Goal: Task Accomplishment & Management: Use online tool/utility

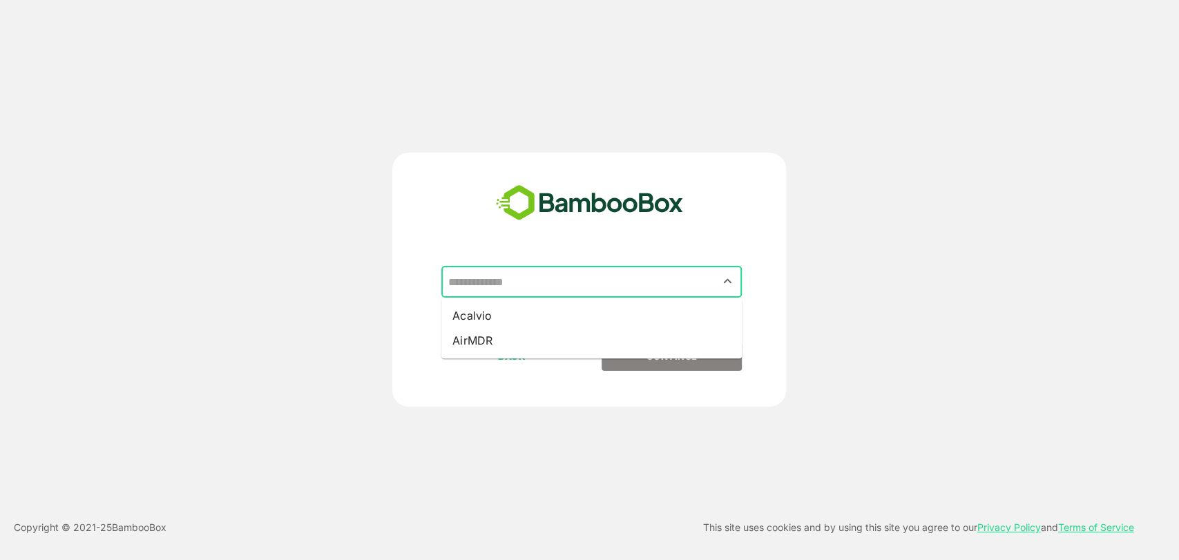
click at [509, 290] on input "text" at bounding box center [591, 282] width 295 height 26
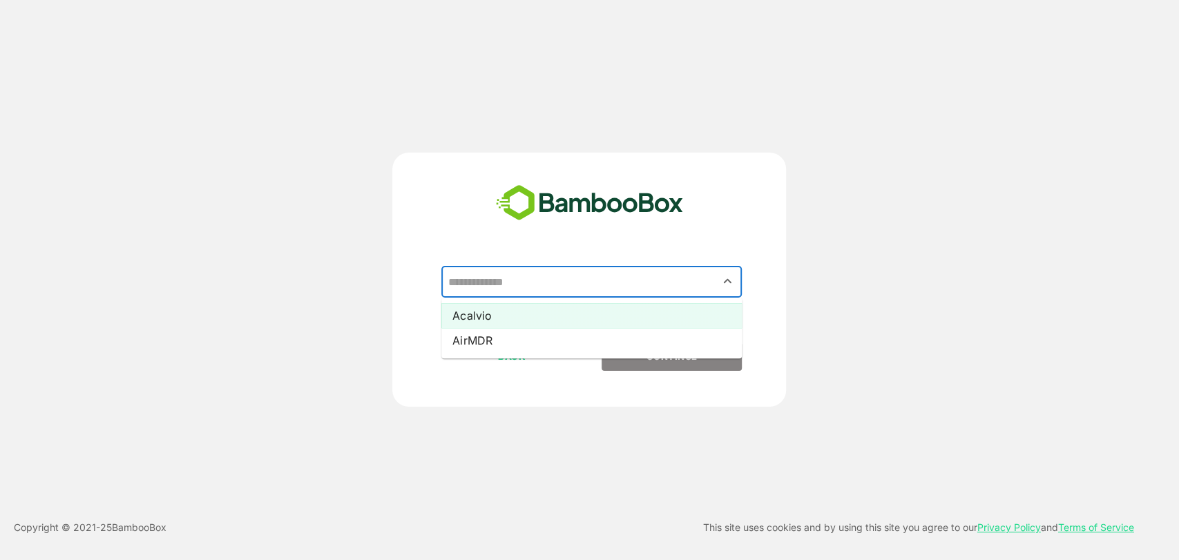
click at [506, 316] on li "Acalvio" at bounding box center [591, 315] width 300 height 25
type input "*******"
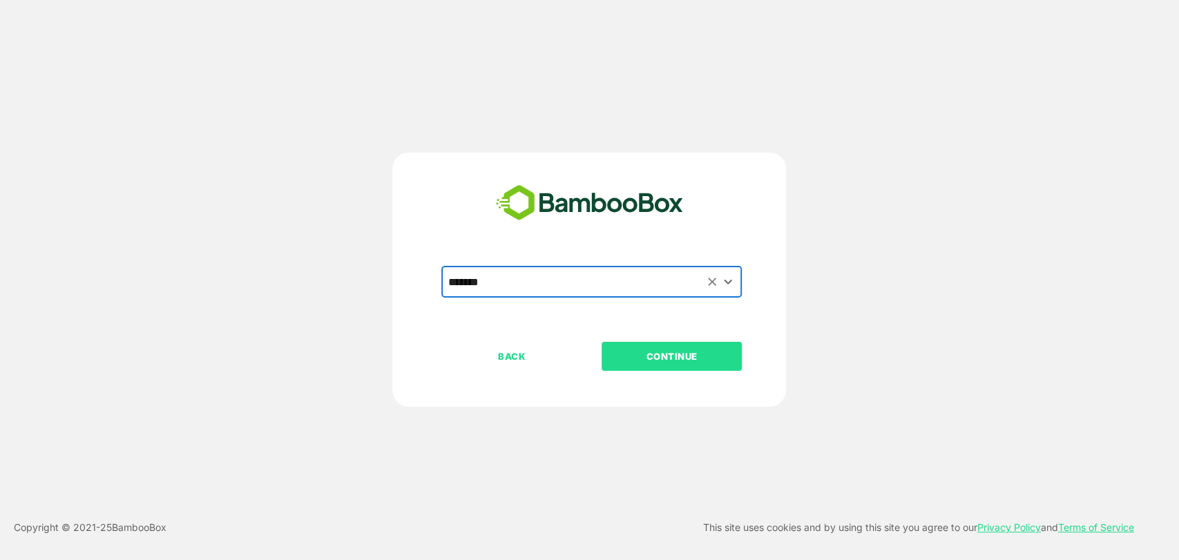
click at [637, 358] on p "CONTINUE" at bounding box center [672, 356] width 138 height 15
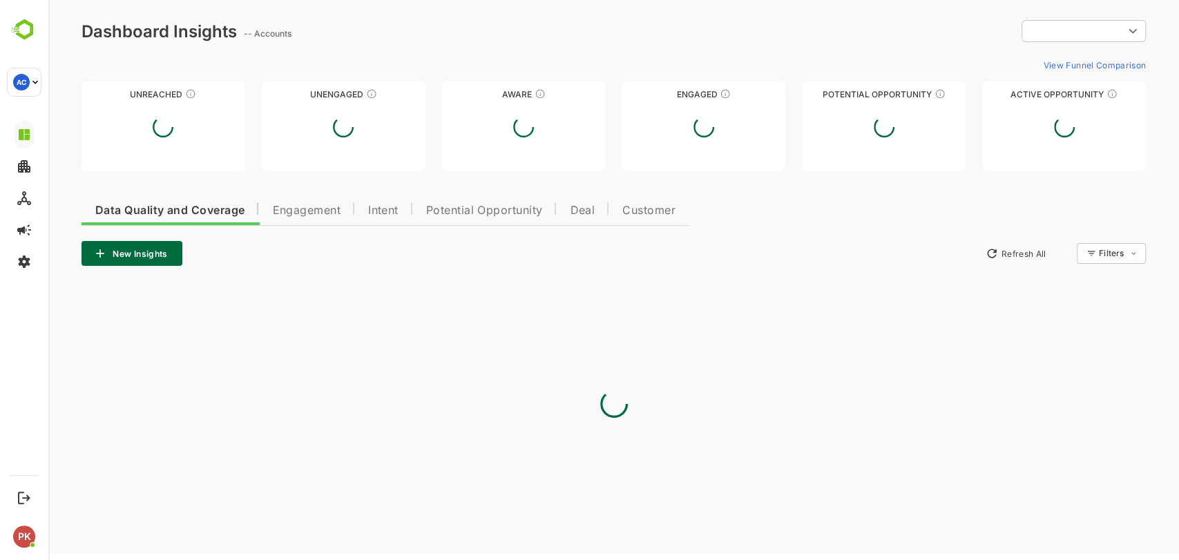
type input "*********"
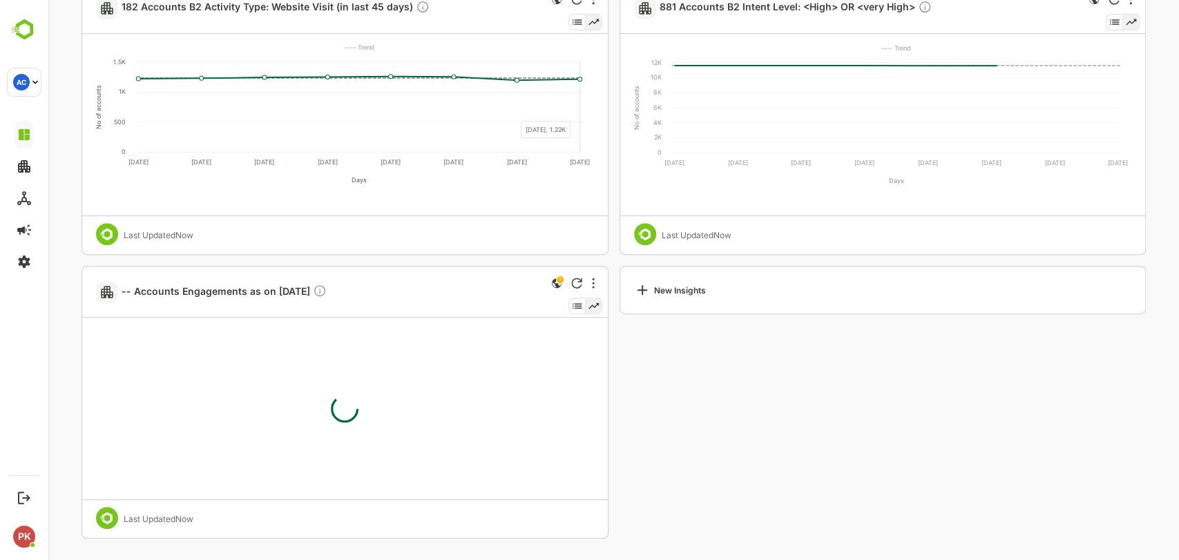
scroll to position [30, 0]
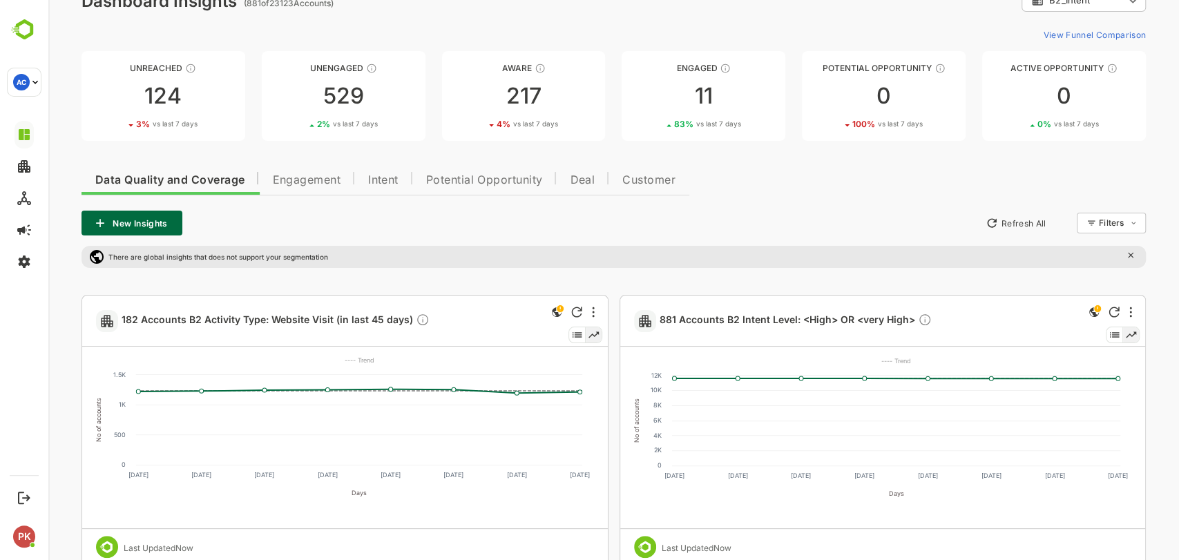
click at [291, 175] on span "Engagement" at bounding box center [306, 180] width 68 height 11
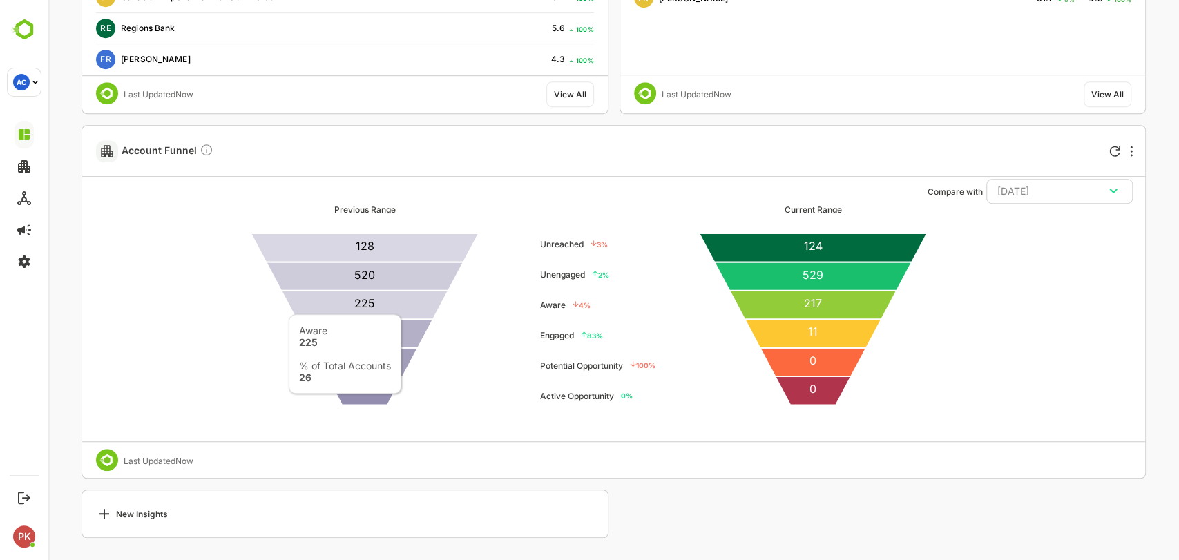
scroll to position [0, 0]
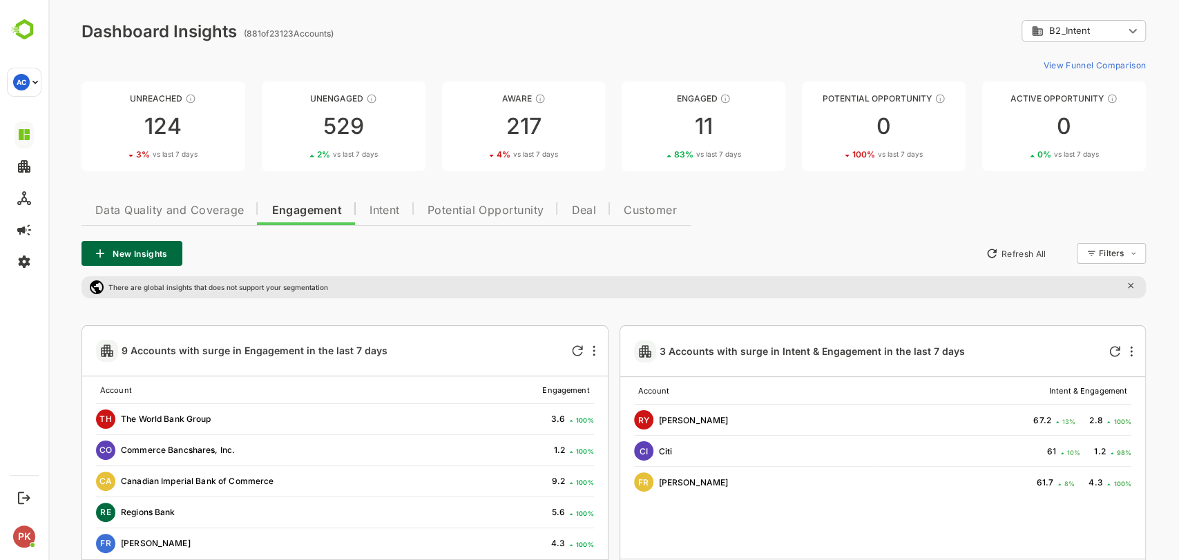
click at [389, 206] on span "Intent" at bounding box center [384, 210] width 30 height 11
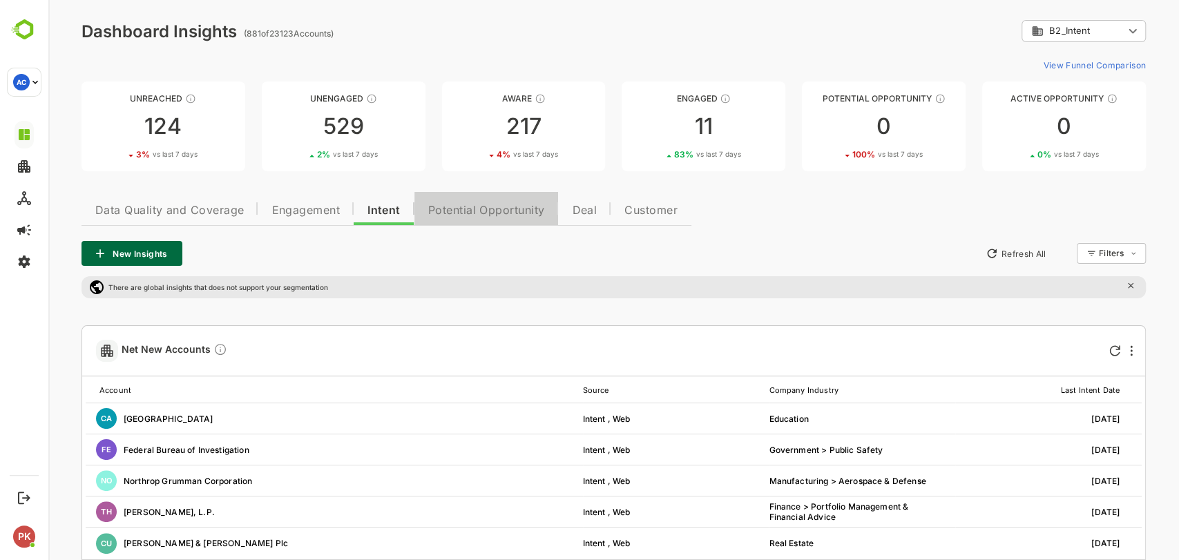
click at [456, 218] on button "Potential Opportunity" at bounding box center [486, 208] width 144 height 33
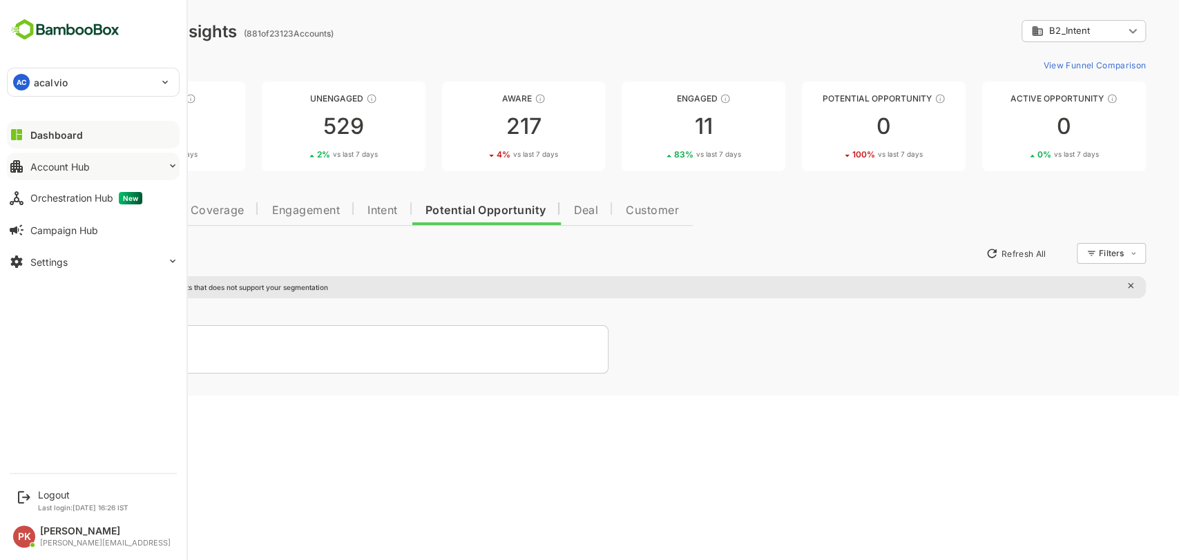
click at [40, 168] on div "Account Hub" at bounding box center [59, 167] width 59 height 12
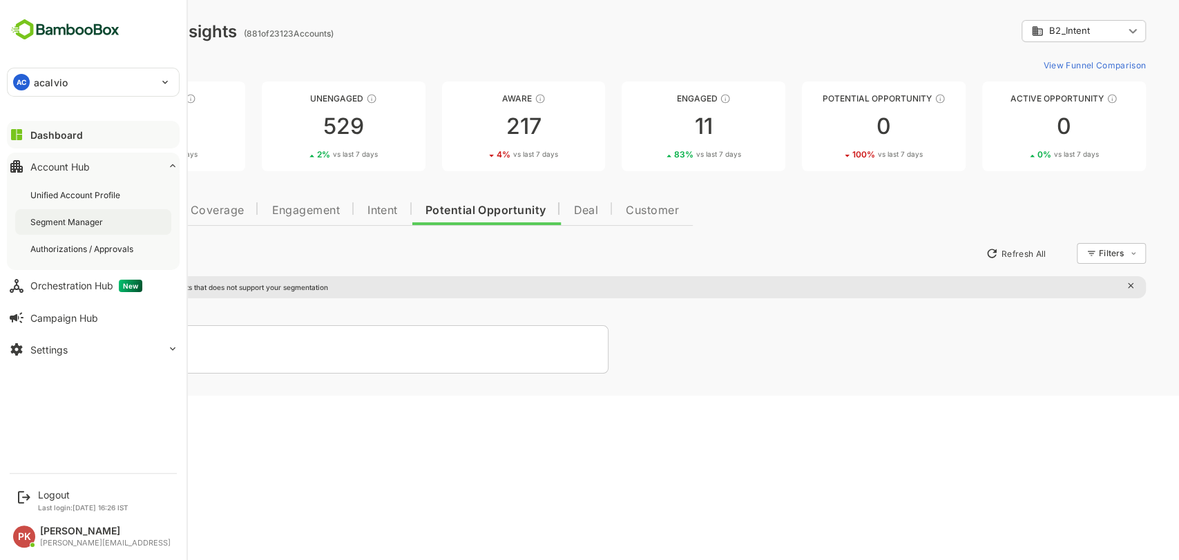
click at [63, 225] on div "Segment Manager" at bounding box center [67, 222] width 75 height 12
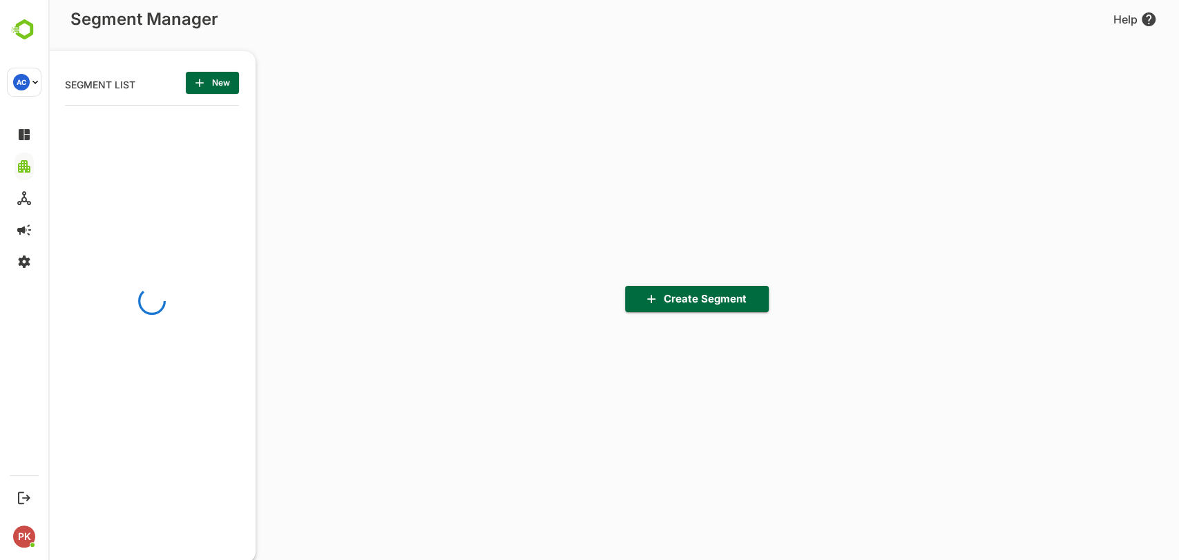
scroll to position [389, 171]
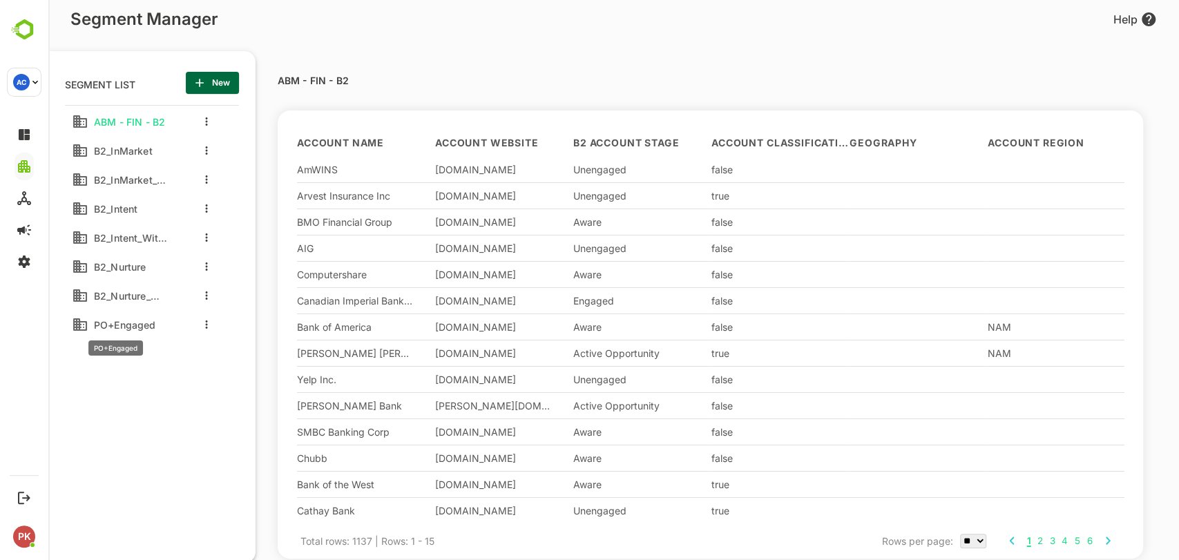
click at [126, 326] on span "PO+Engaged" at bounding box center [122, 325] width 68 height 12
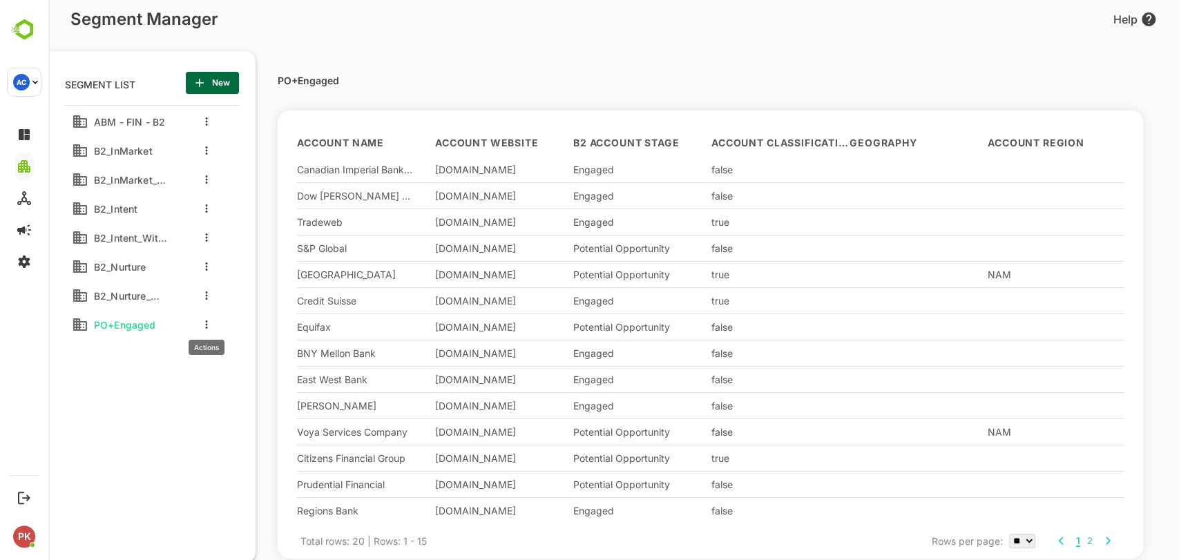
click at [206, 322] on icon "more actions" at bounding box center [206, 324] width 3 height 8
click at [233, 374] on div at bounding box center [227, 374] width 25 height 10
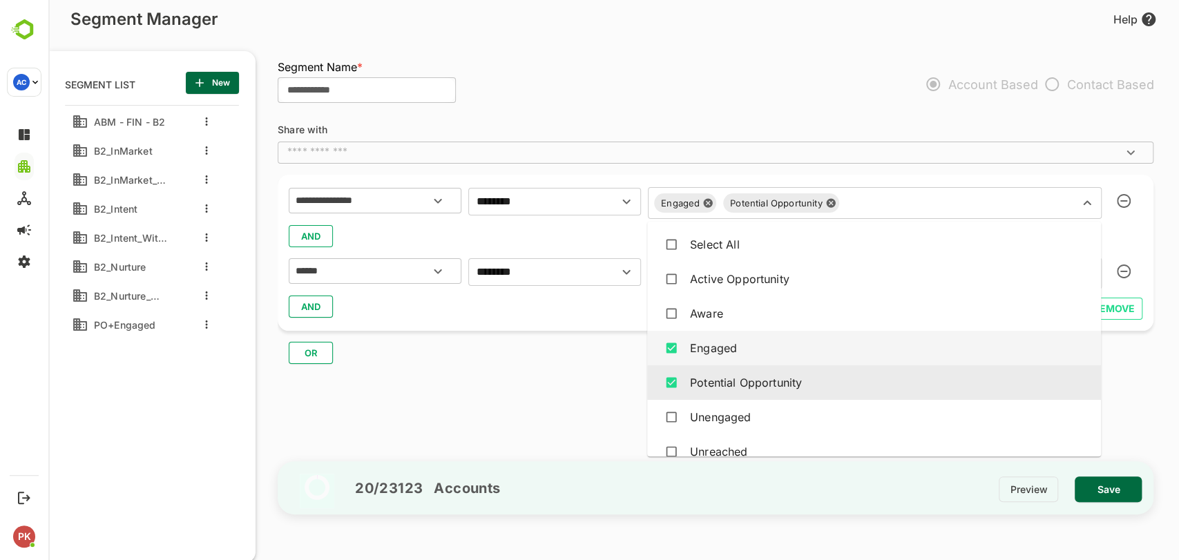
click at [789, 211] on div "Engaged Potential Opportunity ​" at bounding box center [875, 203] width 454 height 32
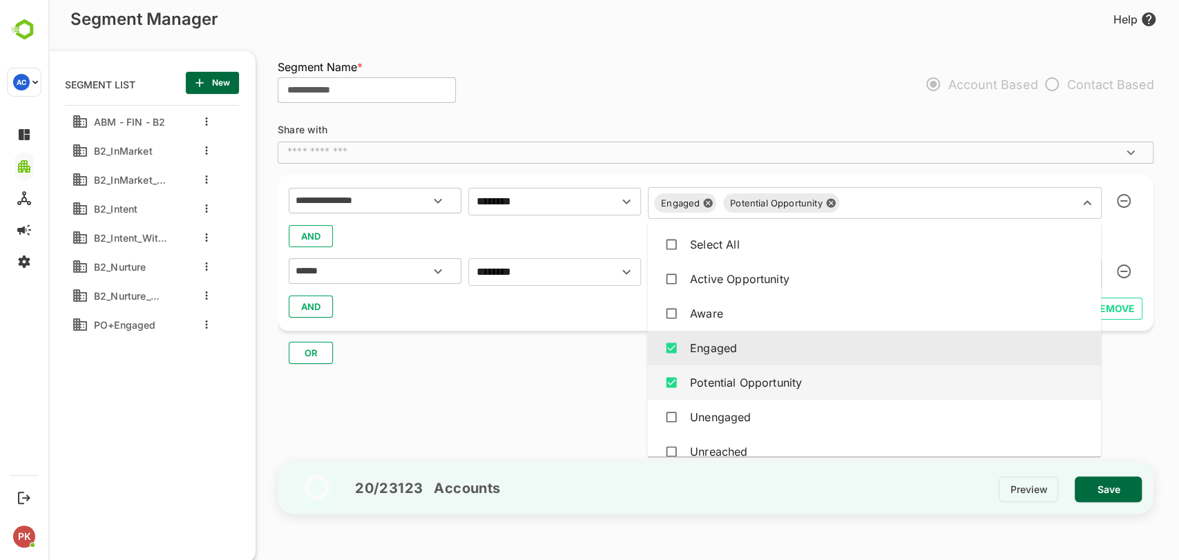
scroll to position [17, 0]
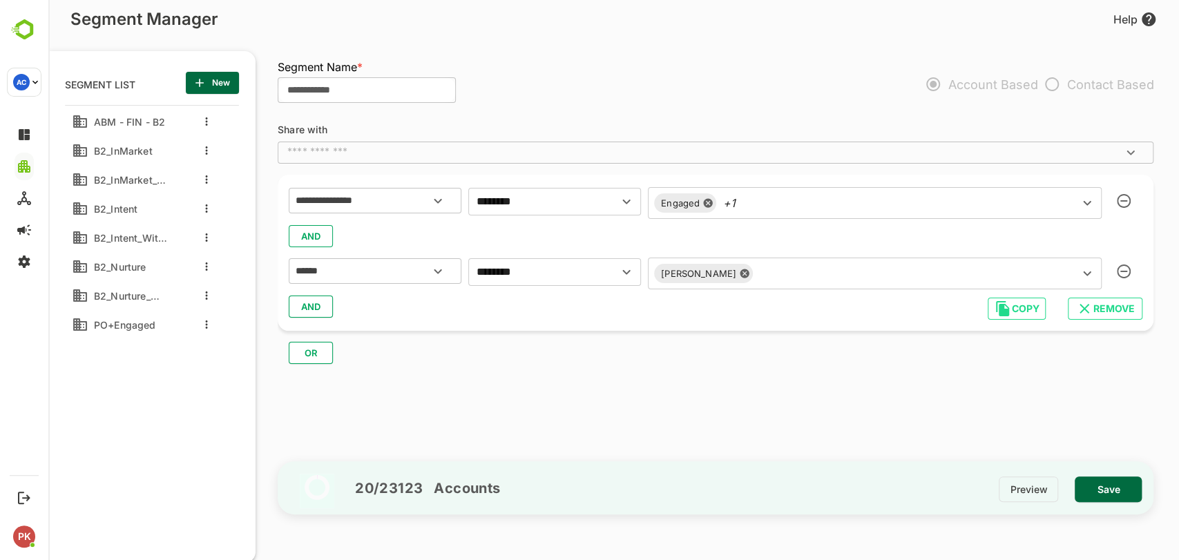
click at [534, 408] on div "**********" at bounding box center [722, 284] width 889 height 347
click at [763, 278] on input "text" at bounding box center [907, 273] width 299 height 19
click at [530, 400] on div "**********" at bounding box center [722, 284] width 889 height 347
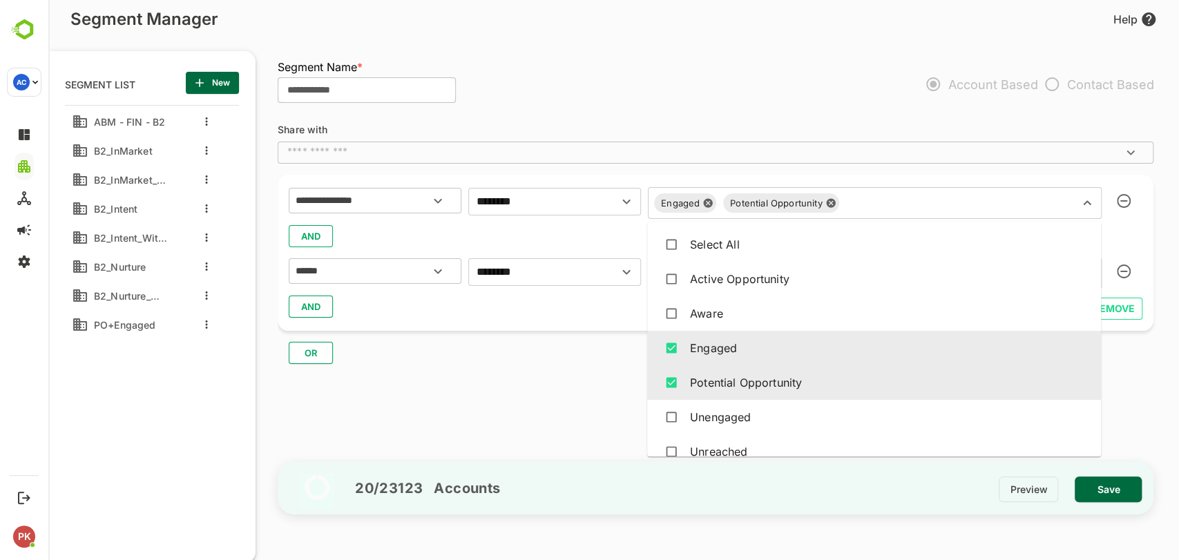
click at [782, 194] on div "Engaged Potential Opportunity ​" at bounding box center [875, 203] width 454 height 32
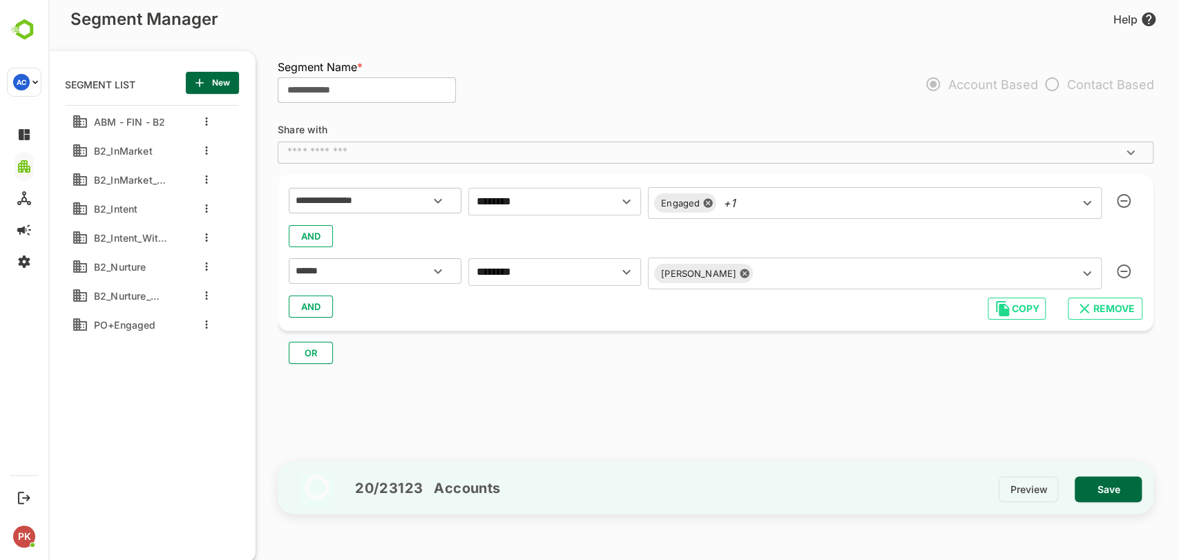
click at [499, 389] on div "**********" at bounding box center [722, 284] width 889 height 347
click at [706, 201] on icon at bounding box center [707, 202] width 9 height 9
click at [754, 198] on div "Potential Opportunity" at bounding box center [711, 202] width 115 height 19
click at [755, 199] on div "Potential Opportunity" at bounding box center [711, 202] width 115 height 19
click at [767, 202] on icon at bounding box center [760, 203] width 11 height 11
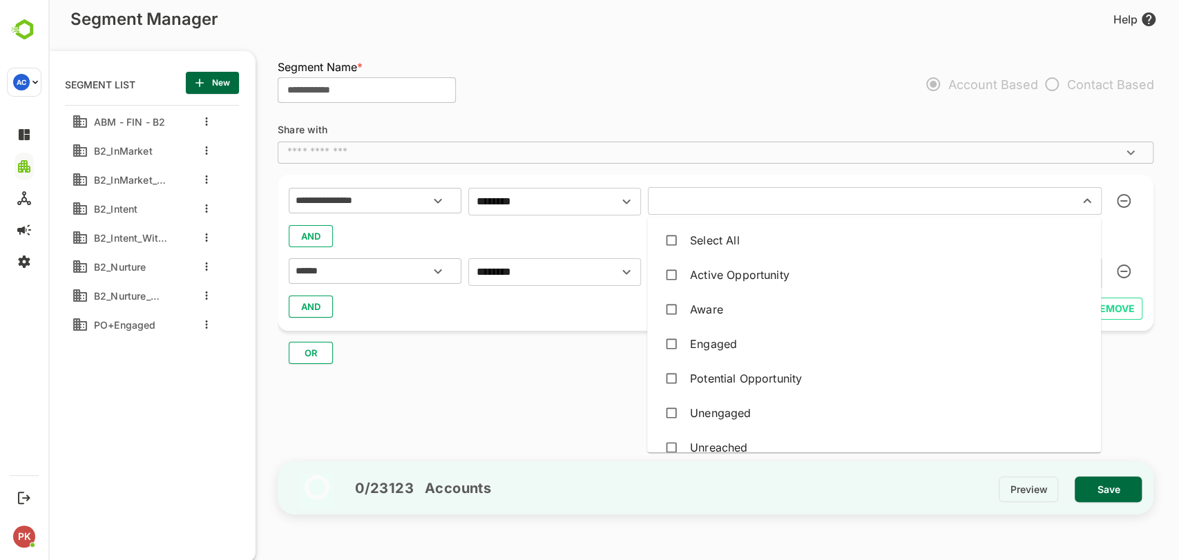
click at [767, 202] on input "text" at bounding box center [854, 200] width 405 height 19
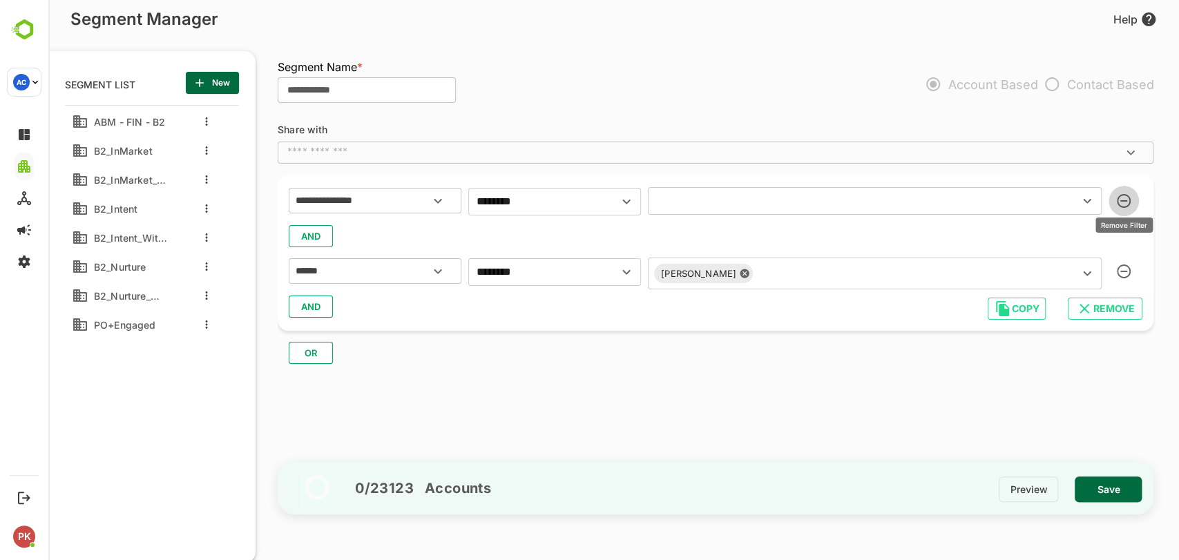
click at [1124, 195] on icon "button" at bounding box center [1124, 201] width 14 height 14
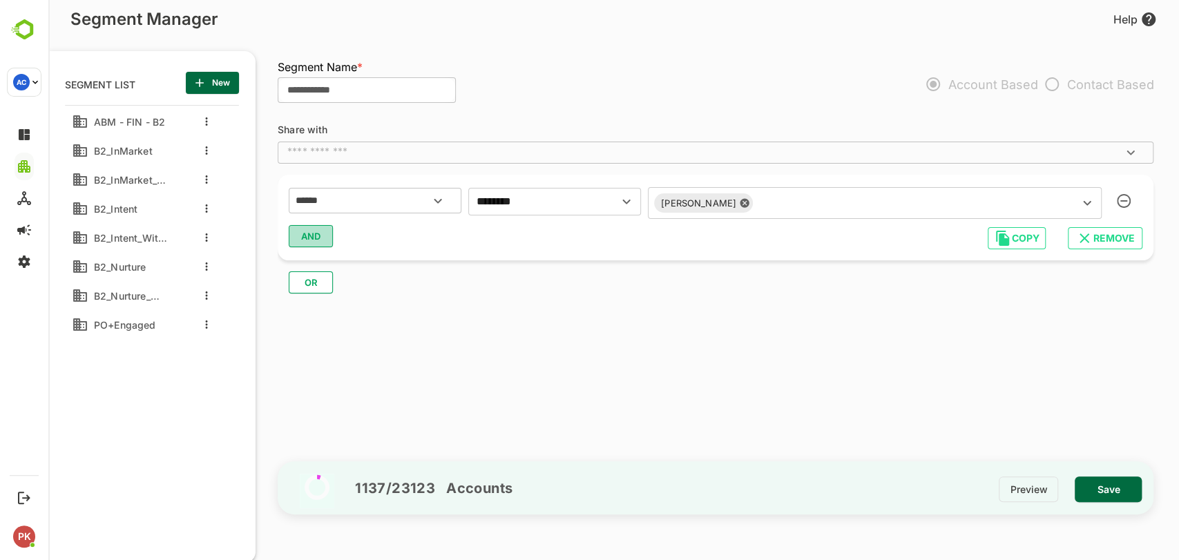
click at [315, 243] on span "AND" at bounding box center [310, 236] width 21 height 18
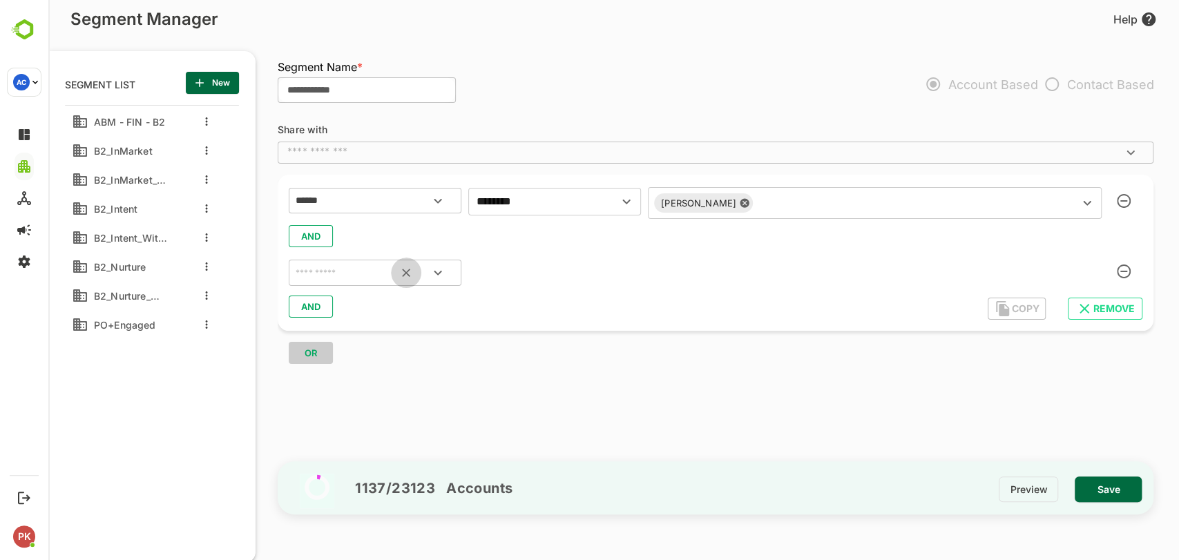
click at [398, 278] on button "Clear" at bounding box center [406, 273] width 30 height 30
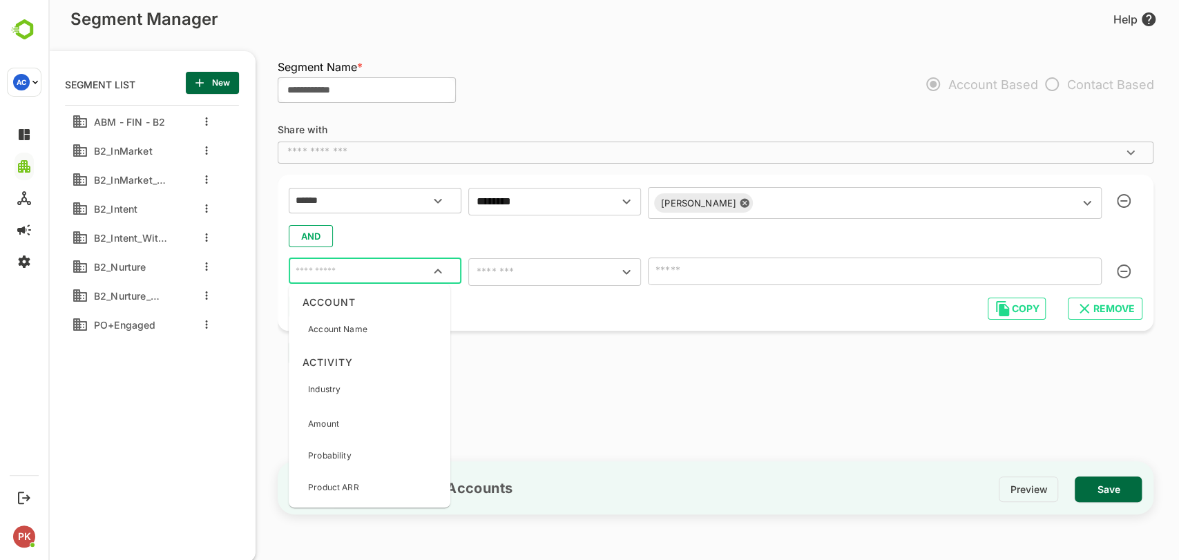
click at [351, 267] on input "text" at bounding box center [375, 271] width 164 height 18
type input "***"
click at [359, 425] on p "B2 Account Type" at bounding box center [342, 424] width 68 height 12
click at [376, 272] on input "**********" at bounding box center [358, 271] width 130 height 18
type input "**"
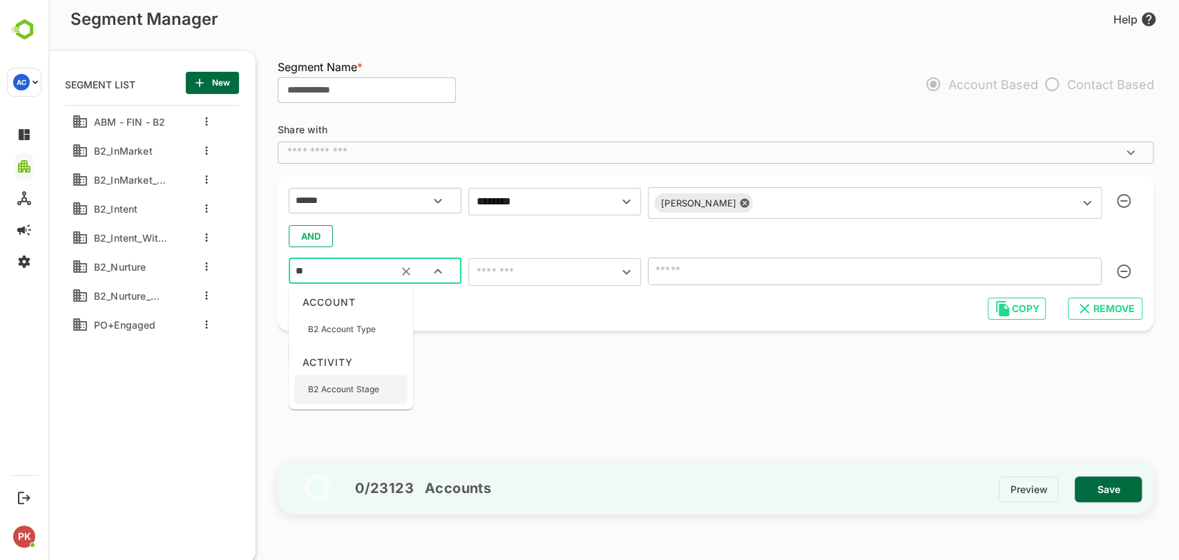
click at [354, 388] on p "B2 Account Stage" at bounding box center [343, 389] width 71 height 12
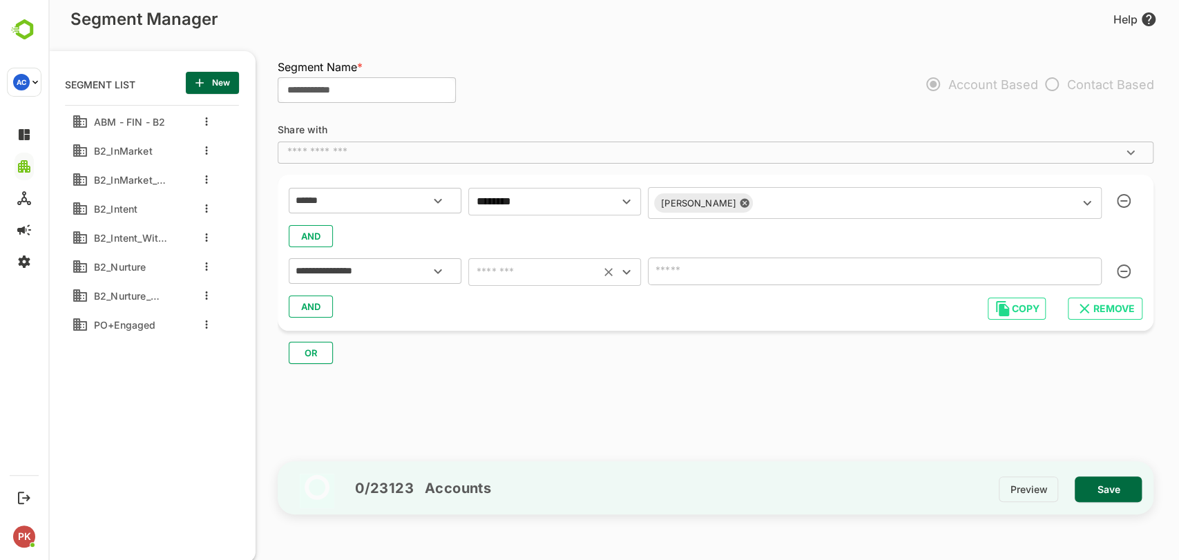
click at [555, 258] on div "​" at bounding box center [554, 272] width 173 height 28
click at [550, 267] on input "text" at bounding box center [534, 271] width 124 height 19
click at [530, 309] on li "includes" at bounding box center [554, 306] width 173 height 25
type input "********"
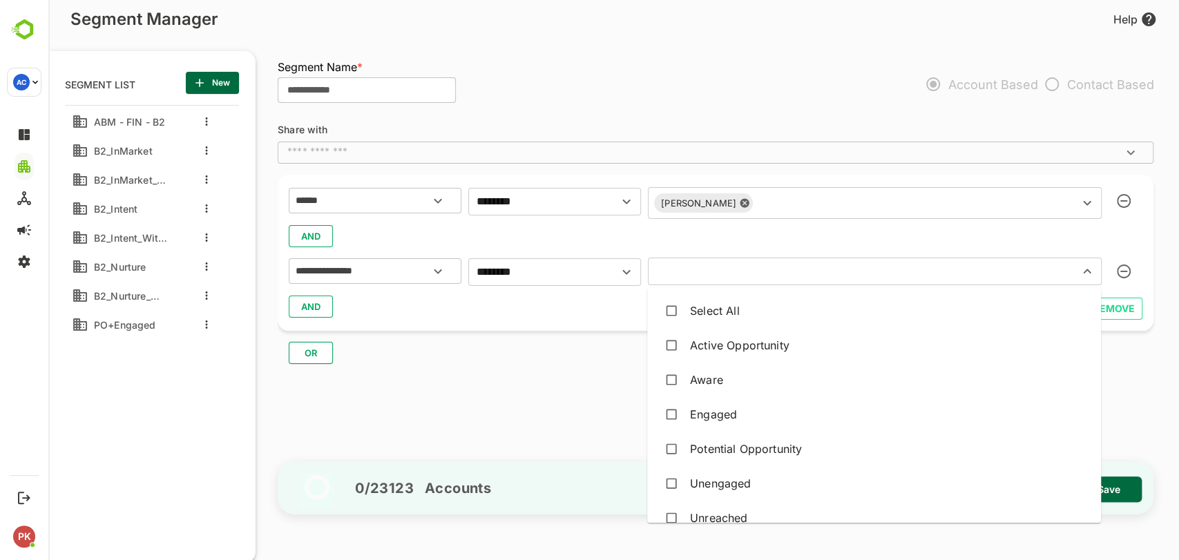
click at [718, 273] on input "text" at bounding box center [854, 271] width 405 height 19
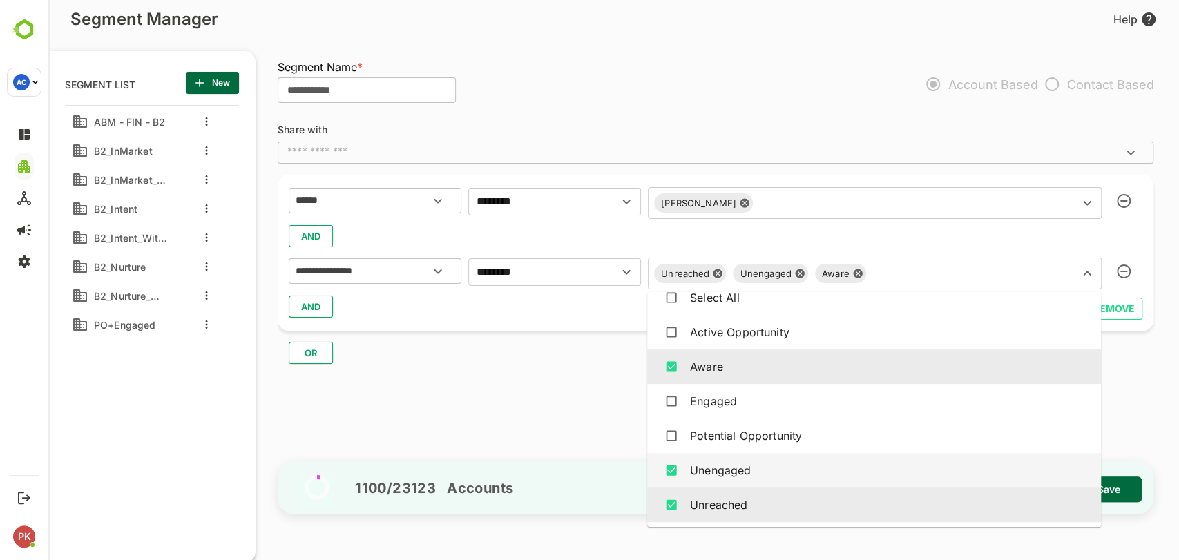
click at [691, 465] on div "Unengaged" at bounding box center [720, 470] width 61 height 17
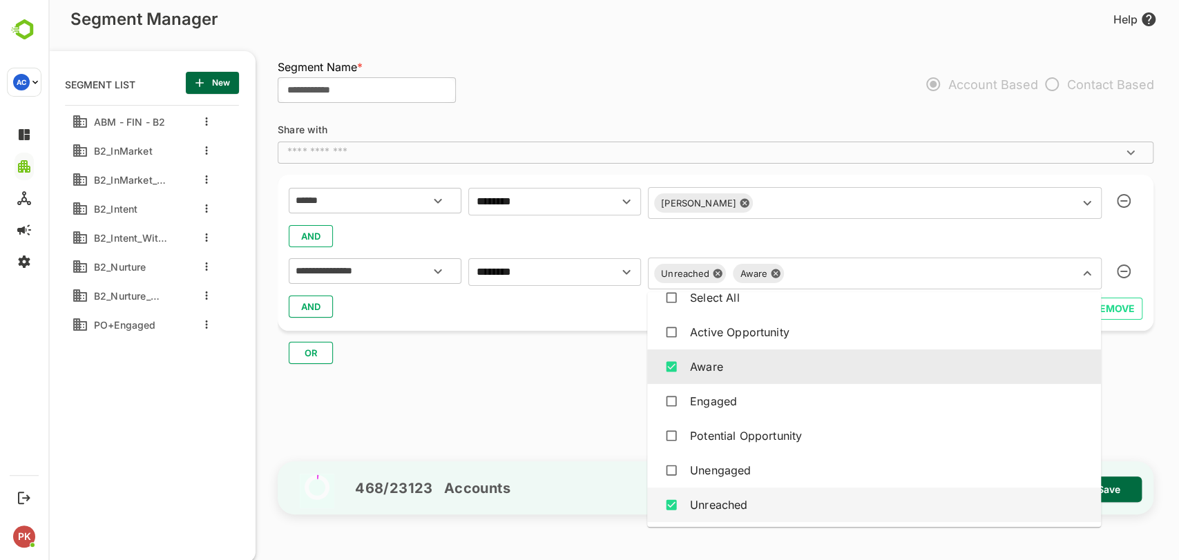
click at [686, 499] on div "Unreached" at bounding box center [874, 505] width 432 height 26
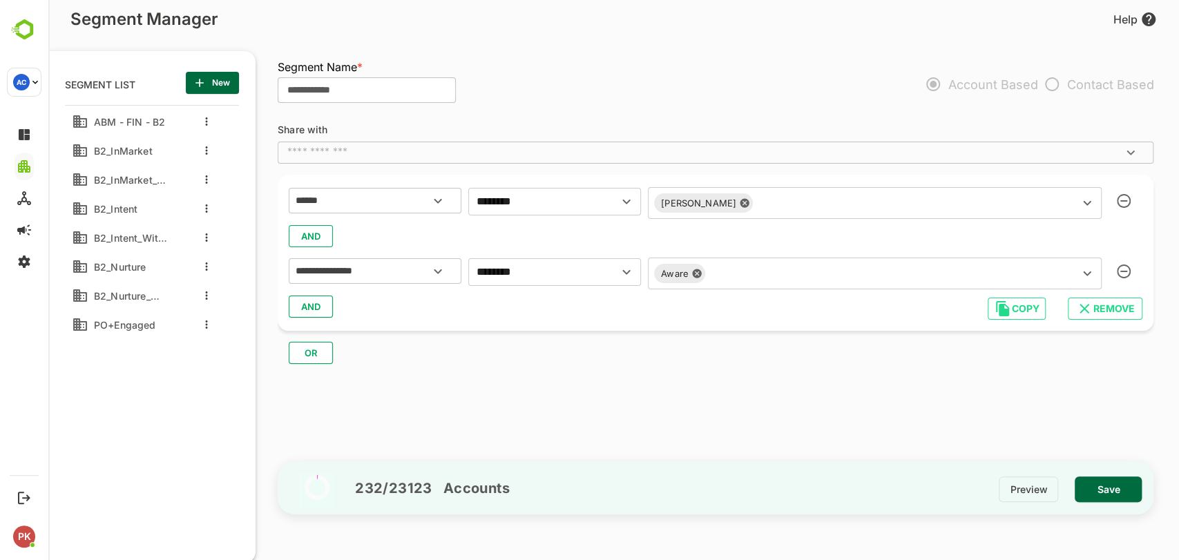
click at [549, 400] on div "**********" at bounding box center [722, 284] width 889 height 347
click at [359, 91] on input "**********" at bounding box center [367, 90] width 178 height 26
click at [289, 90] on input "**********" at bounding box center [367, 90] width 178 height 26
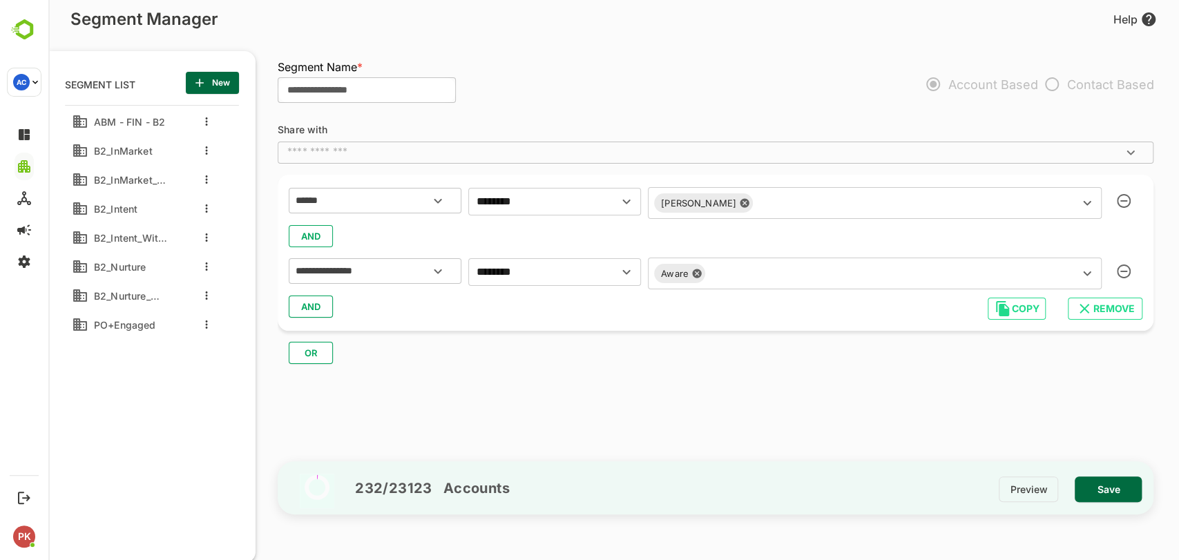
type input "**********"
click at [1101, 482] on span "Save" at bounding box center [1108, 490] width 45 height 18
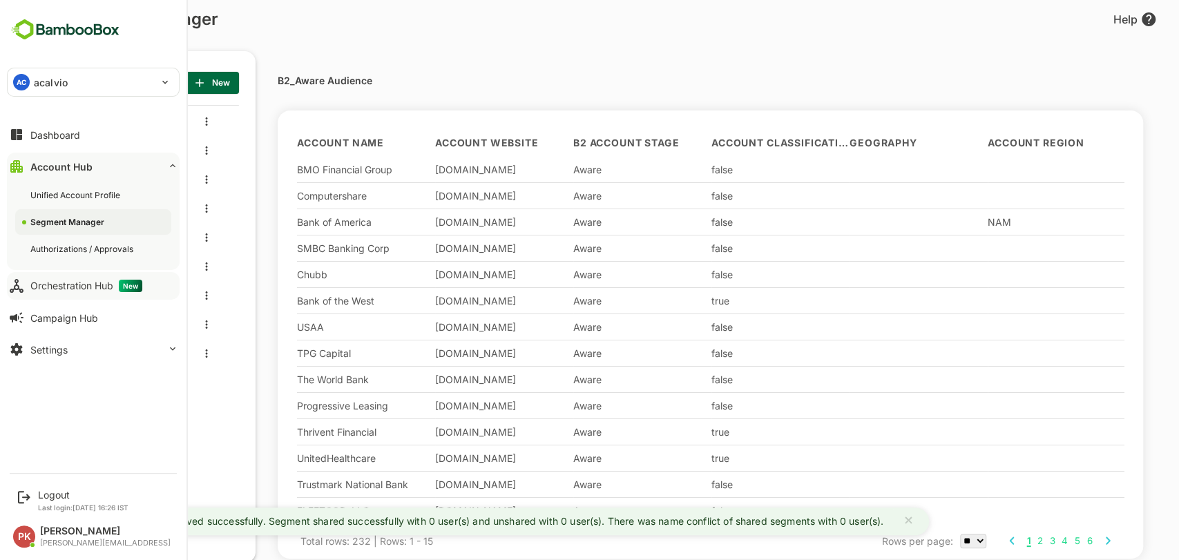
click at [47, 290] on div "Orchestration Hub New" at bounding box center [86, 286] width 112 height 12
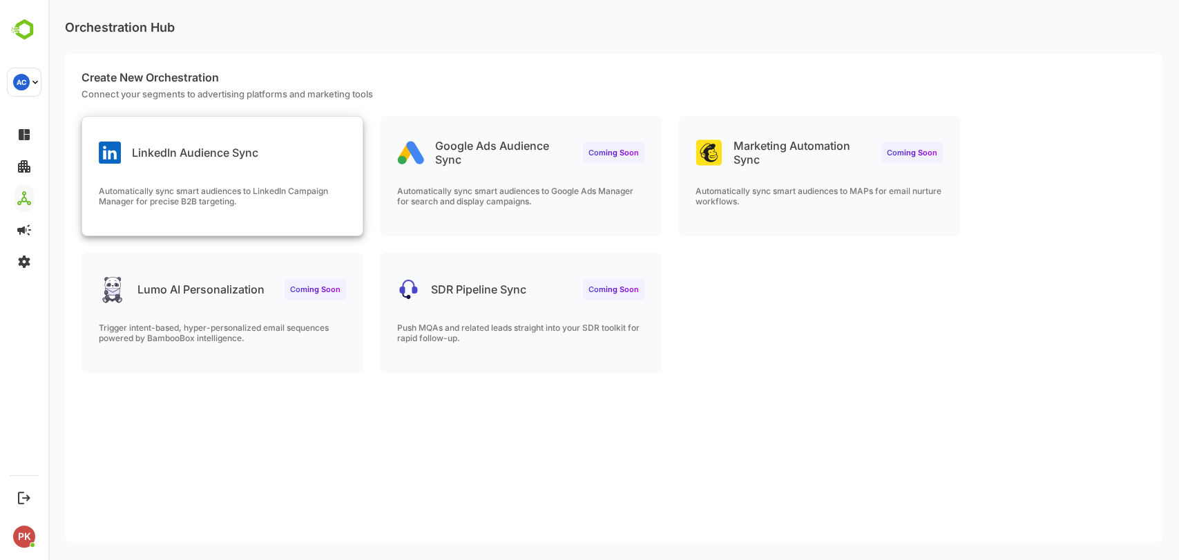
click at [157, 189] on p "Automatically sync smart audiences to LinkedIn Campaign Manager for precise B2B…" at bounding box center [222, 196] width 247 height 21
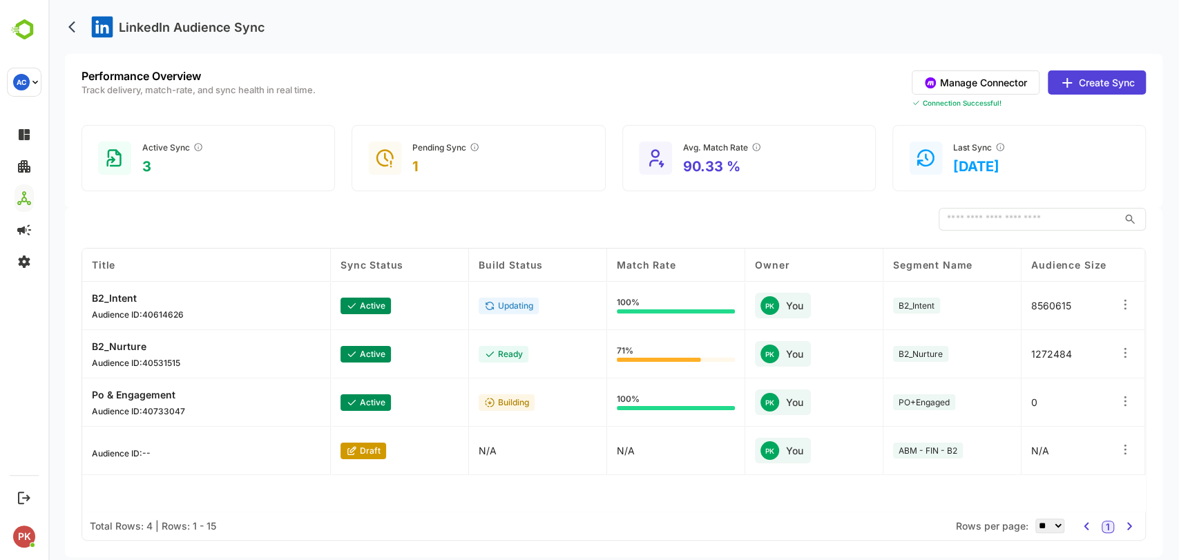
click at [1087, 79] on button "Create Sync" at bounding box center [1097, 82] width 98 height 24
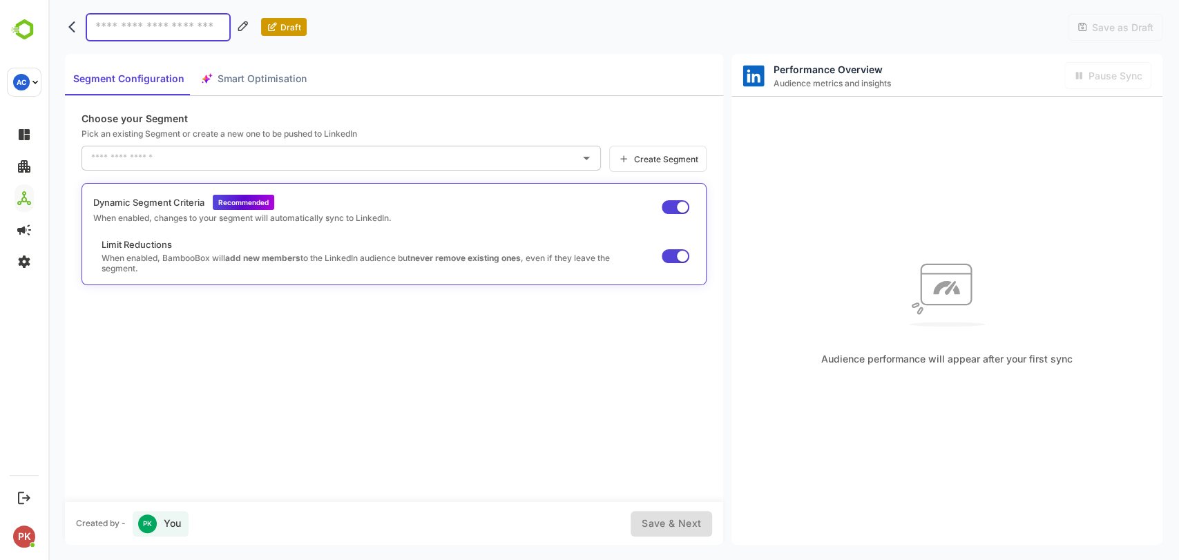
click at [308, 162] on input "text" at bounding box center [331, 158] width 486 height 22
click at [358, 441] on div "Choose your Segment Pick an existing Segment or create a new one to be pushed t…" at bounding box center [394, 298] width 658 height 405
click at [272, 153] on input "text" at bounding box center [331, 158] width 486 height 22
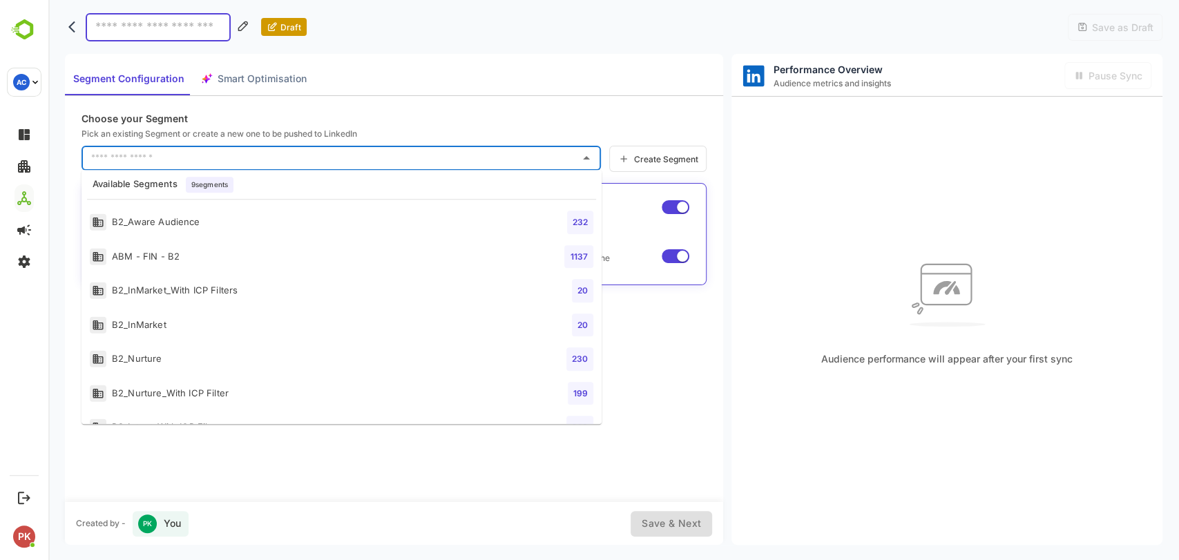
click at [248, 287] on li "B2_InMarket_With ICP Filters 20" at bounding box center [341, 290] width 520 height 35
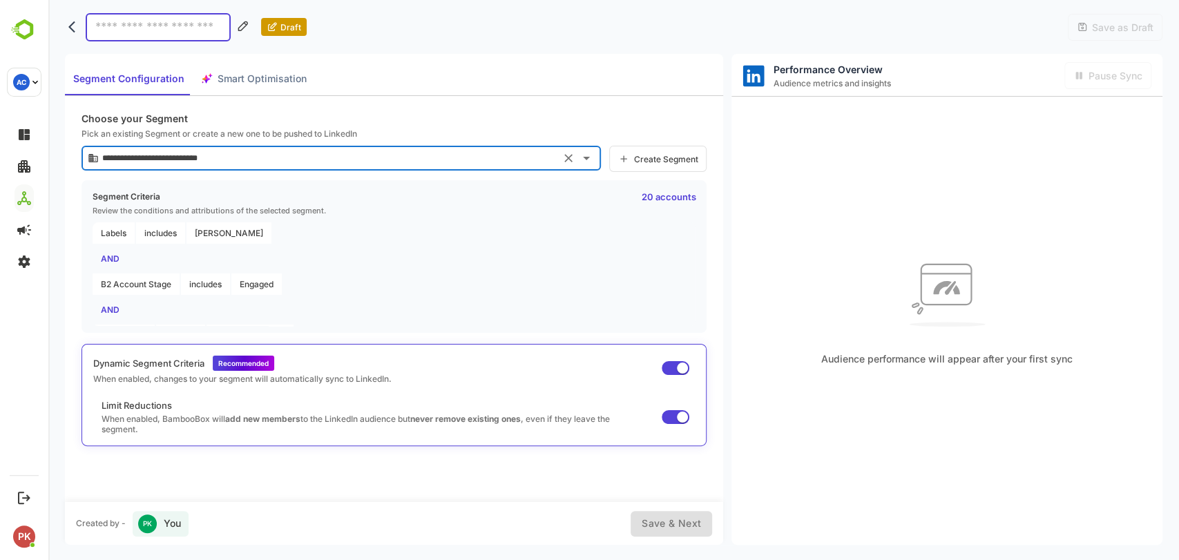
click at [268, 155] on input "**********" at bounding box center [327, 158] width 457 height 22
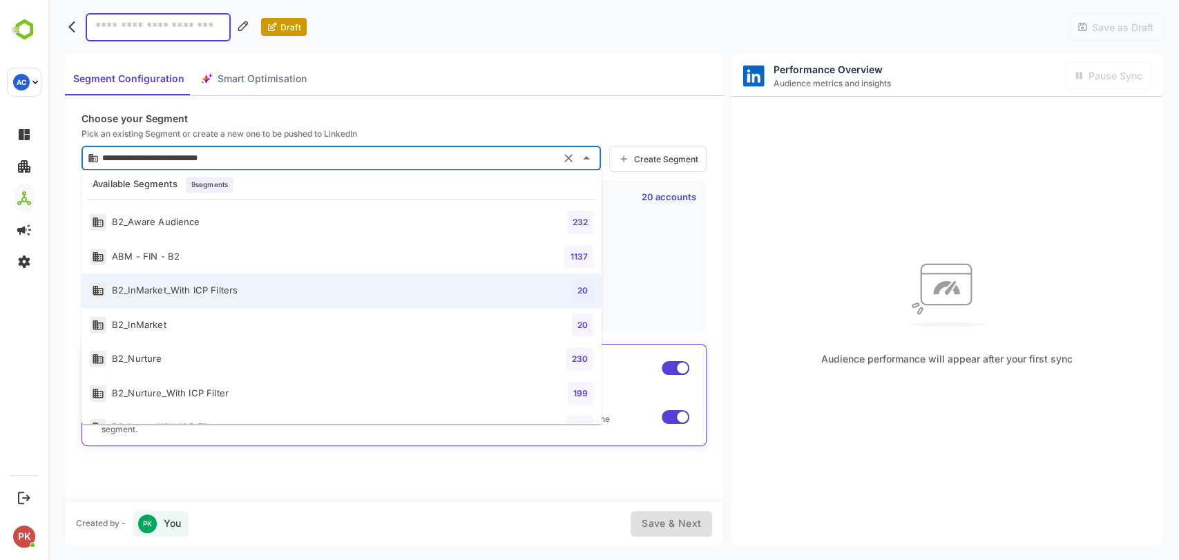
click at [152, 215] on div "B2_Aware Audience" at bounding box center [145, 222] width 110 height 17
type input "**********"
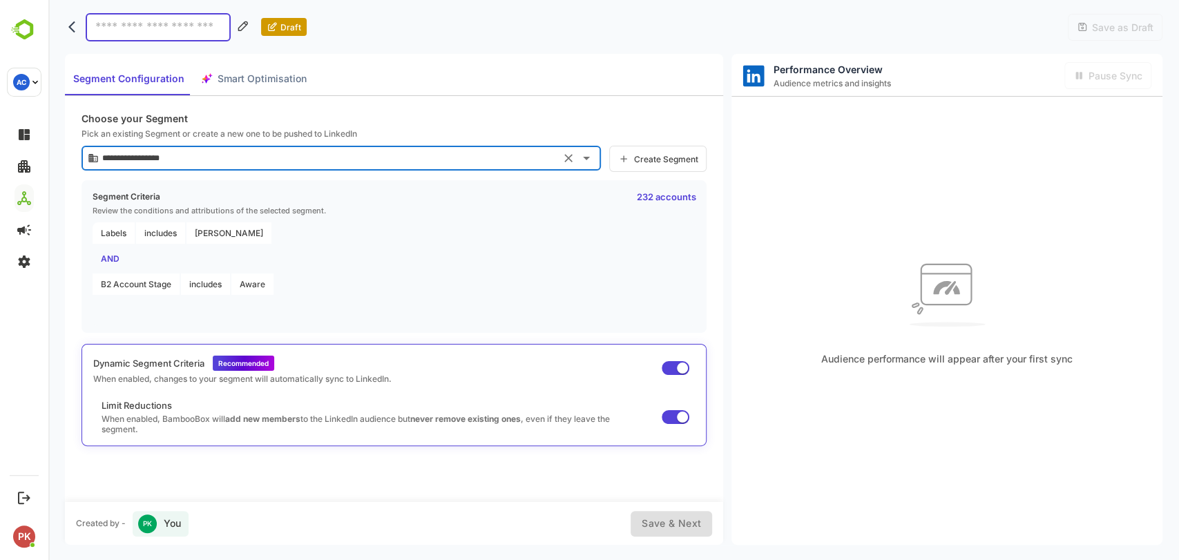
click at [126, 30] on input at bounding box center [158, 27] width 145 height 28
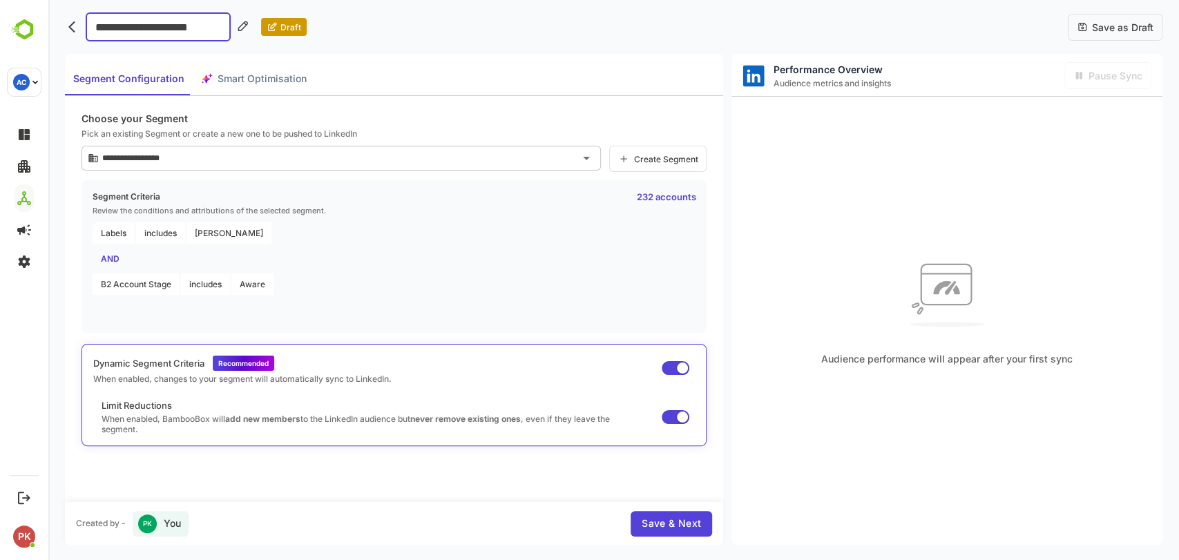
scroll to position [0, 17]
type input "**********"
click at [231, 79] on span "Smart Optimisation" at bounding box center [262, 78] width 89 height 17
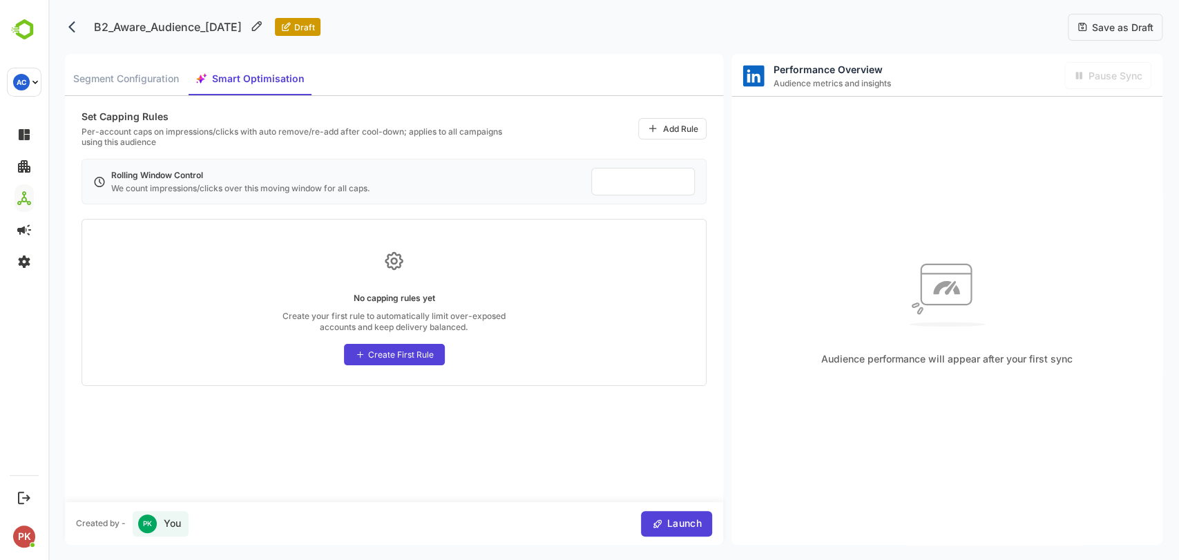
click at [407, 352] on div "Create First Rule" at bounding box center [401, 354] width 66 height 10
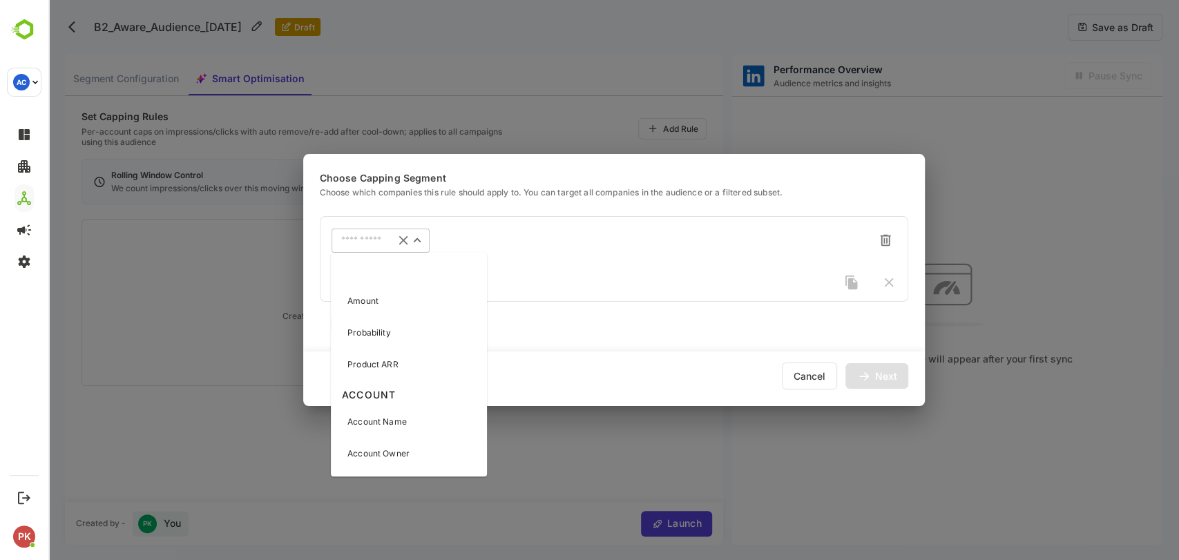
click at [353, 239] on input "text" at bounding box center [363, 240] width 44 height 10
click at [369, 325] on div "Intent Level" at bounding box center [409, 334] width 151 height 29
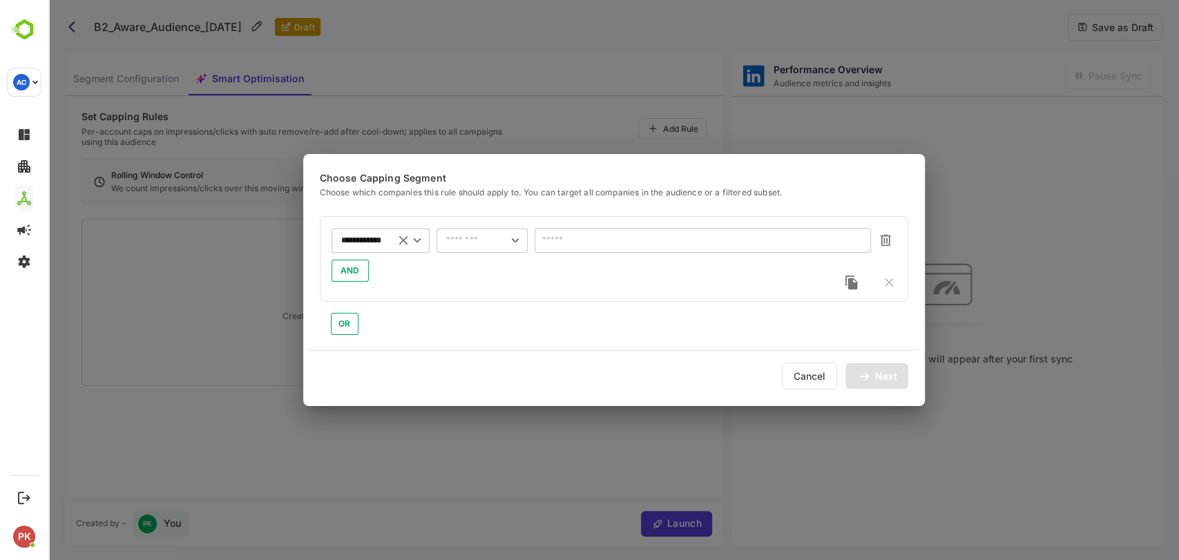
click at [354, 235] on input "**********" at bounding box center [363, 240] width 44 height 10
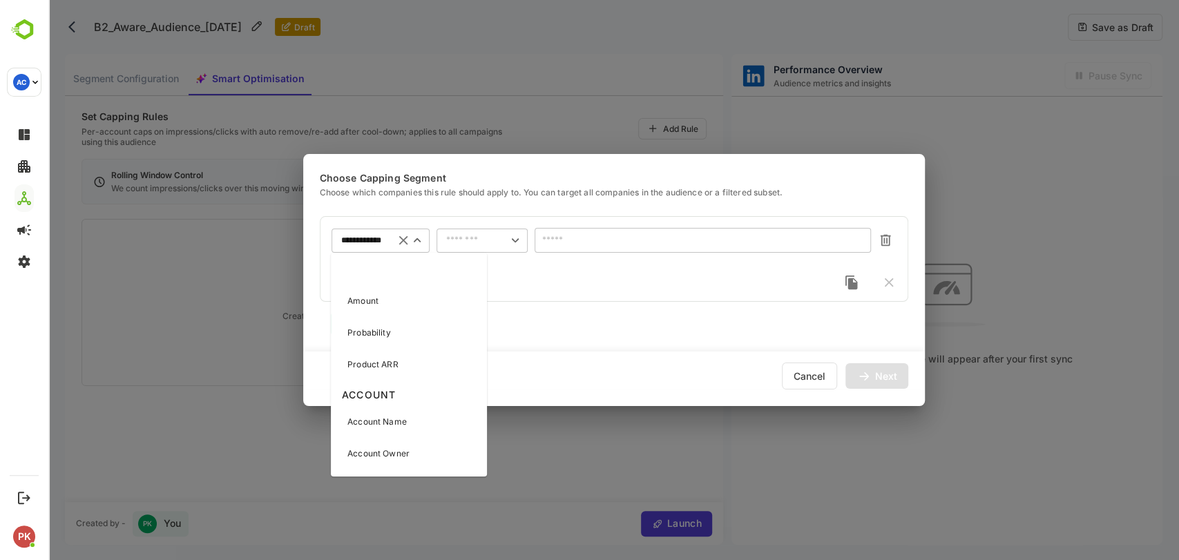
click at [403, 236] on icon "Clear" at bounding box center [403, 240] width 15 height 15
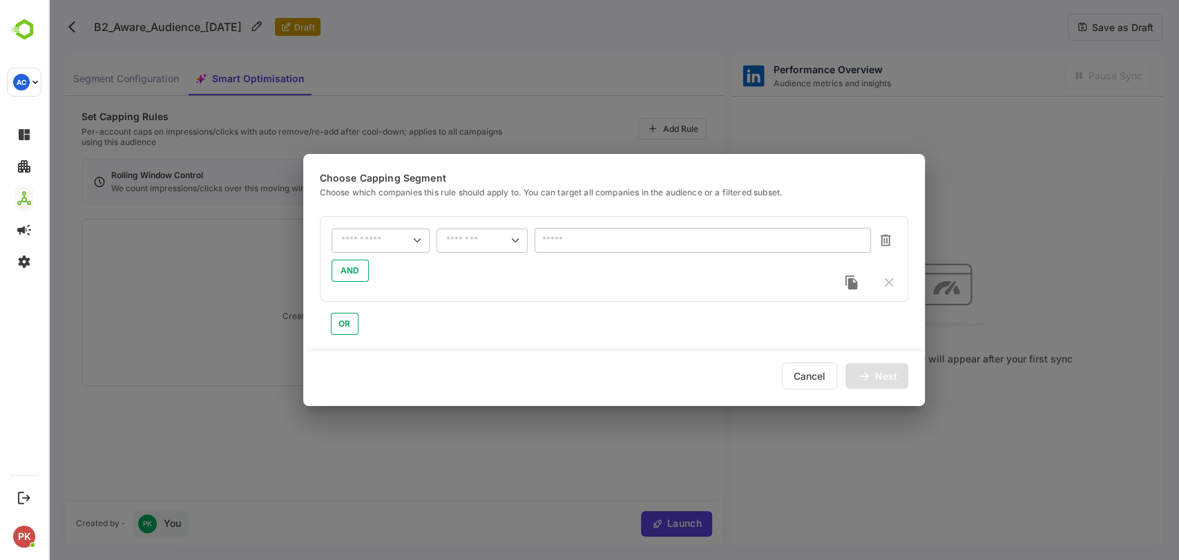
click at [795, 376] on div "Cancel" at bounding box center [809, 376] width 55 height 27
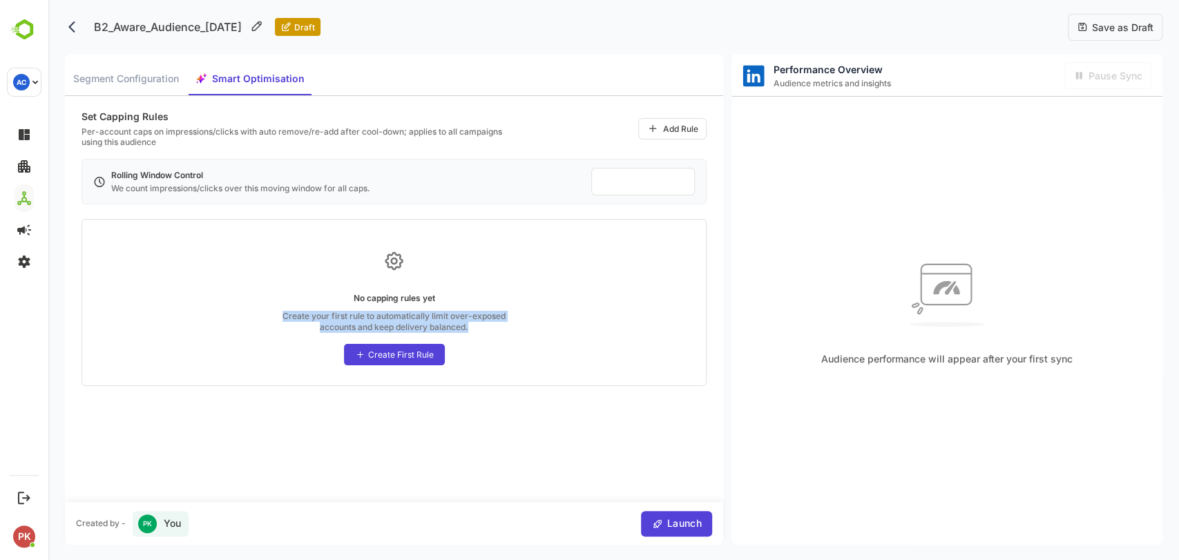
drag, startPoint x: 273, startPoint y: 312, endPoint x: 514, endPoint y: 325, distance: 241.3
click at [514, 325] on div "No capping rules yet Create your first rule to automatically limit over-exposed…" at bounding box center [393, 302] width 625 height 167
click at [417, 349] on div "Create First Rule" at bounding box center [401, 354] width 66 height 10
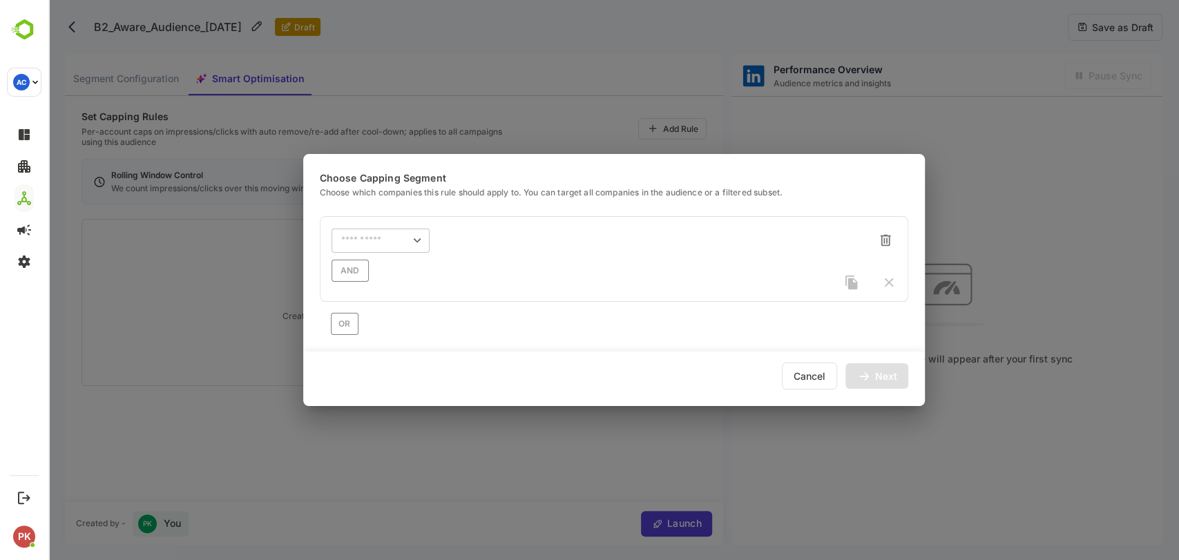
click at [815, 376] on div "Cancel" at bounding box center [809, 376] width 55 height 27
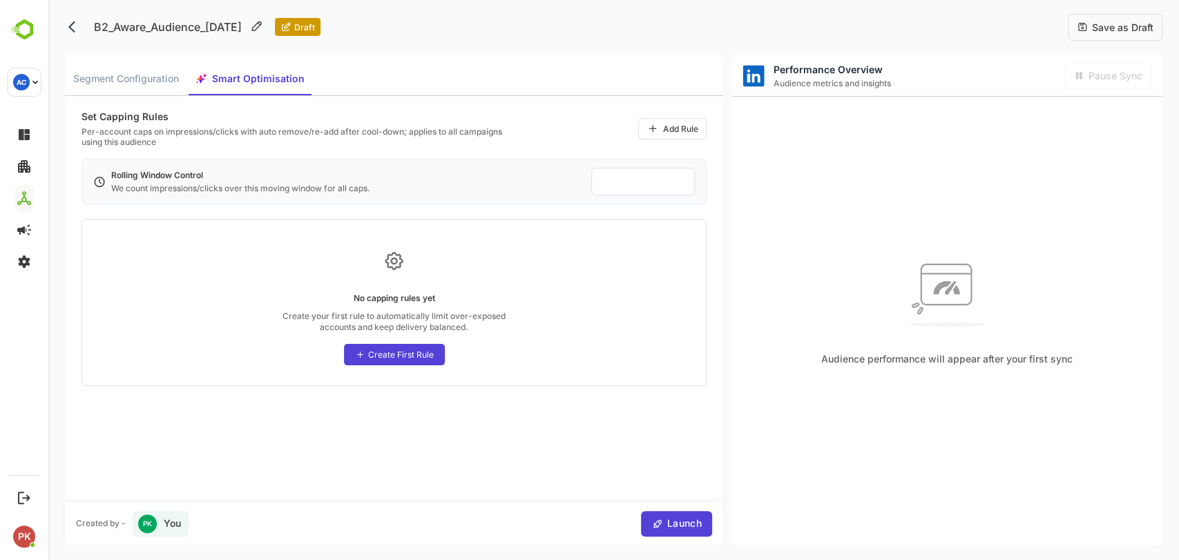
click at [659, 128] on div "Add Rule" at bounding box center [672, 128] width 68 height 21
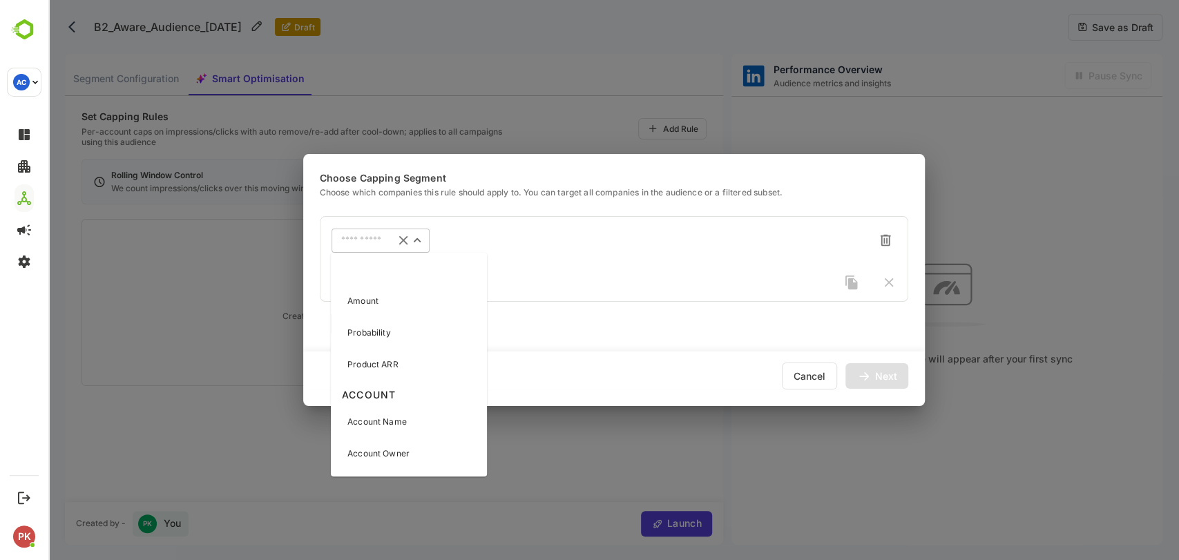
click at [374, 242] on input "text" at bounding box center [363, 240] width 44 height 10
click at [812, 378] on div "Cancel" at bounding box center [809, 376] width 55 height 27
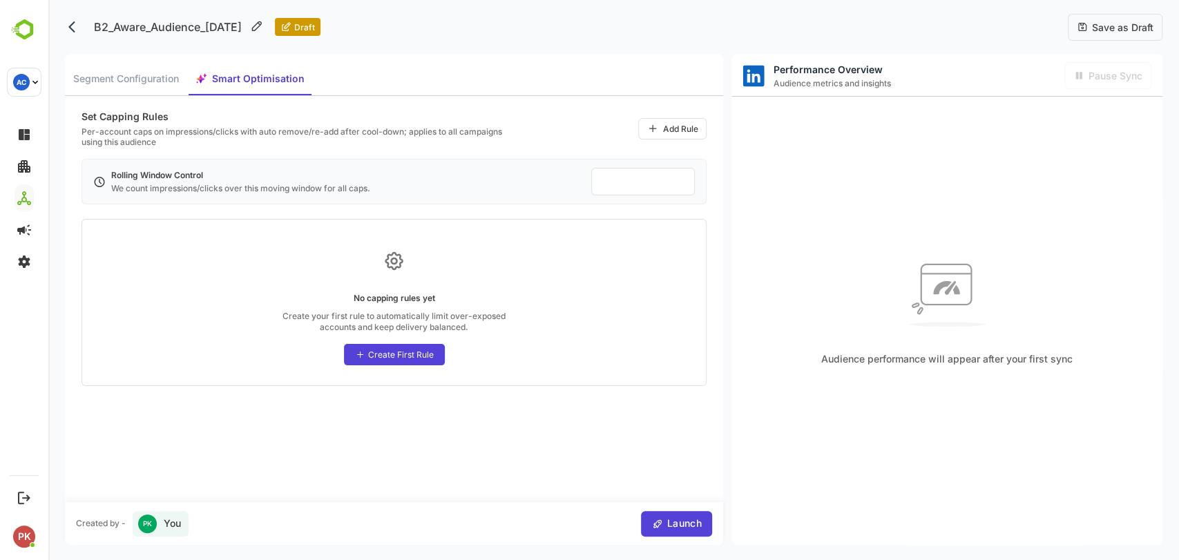
click at [396, 358] on div "Create First Rule" at bounding box center [401, 354] width 66 height 10
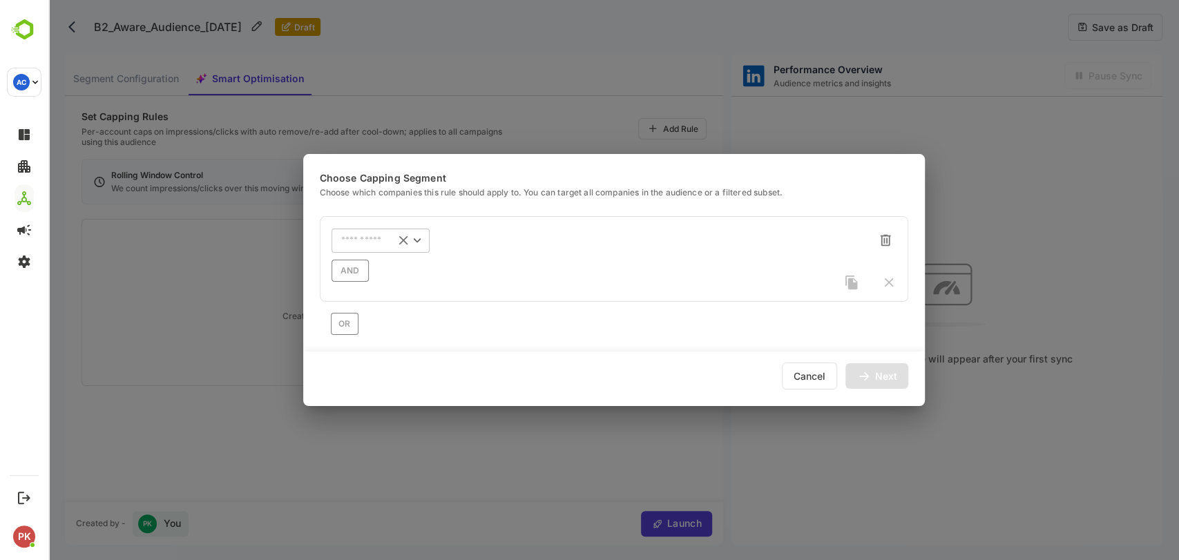
click at [383, 244] on input "text" at bounding box center [363, 240] width 44 height 10
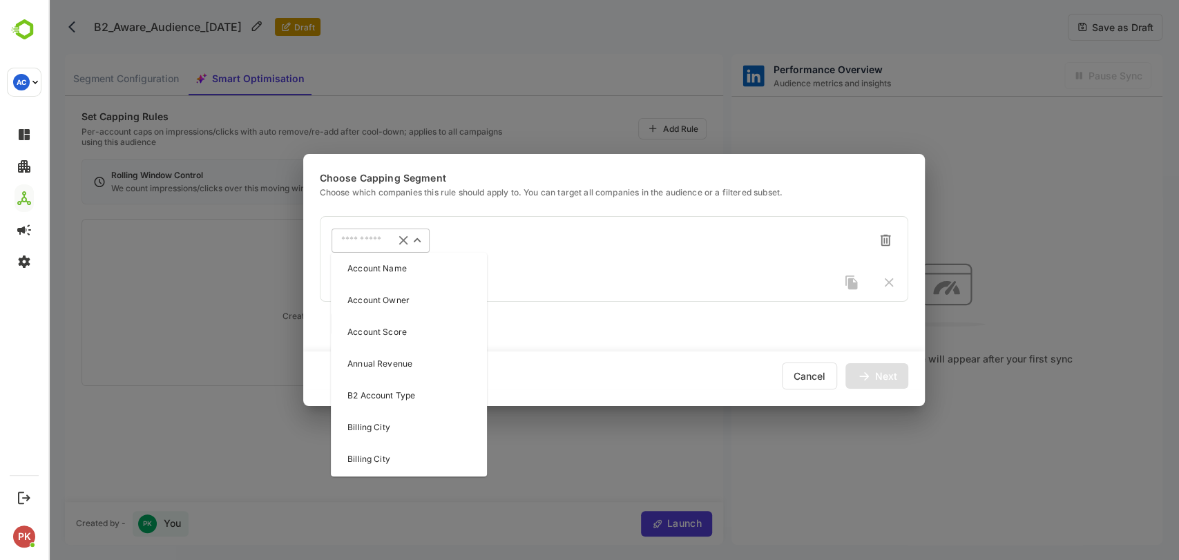
scroll to position [124, 0]
click at [391, 294] on p "Account Name" at bounding box center [376, 297] width 59 height 12
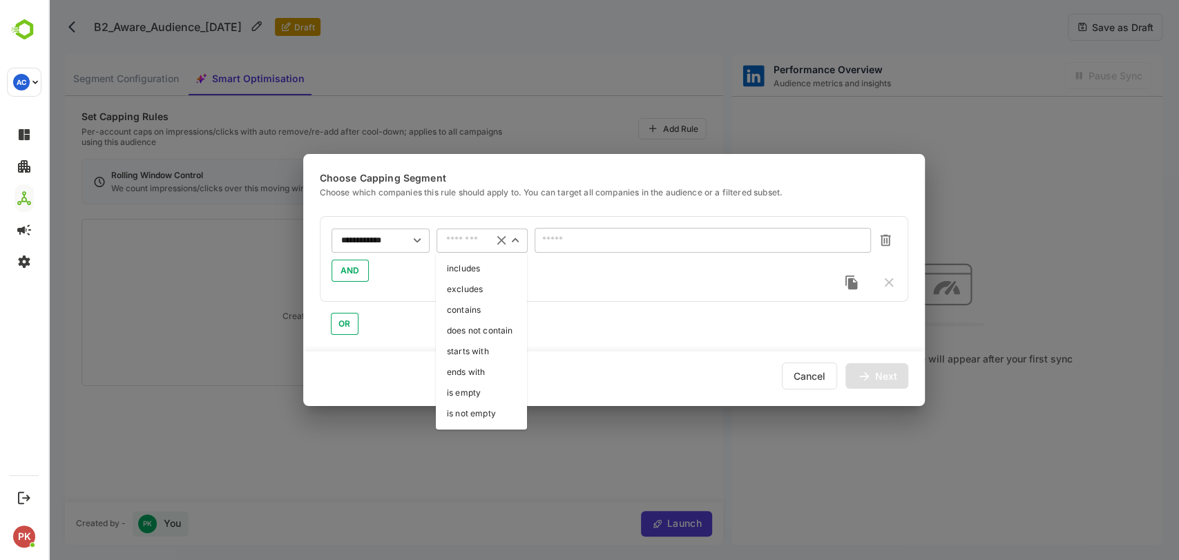
click at [470, 238] on input "text" at bounding box center [464, 240] width 37 height 10
click at [479, 273] on li "includes" at bounding box center [481, 268] width 91 height 21
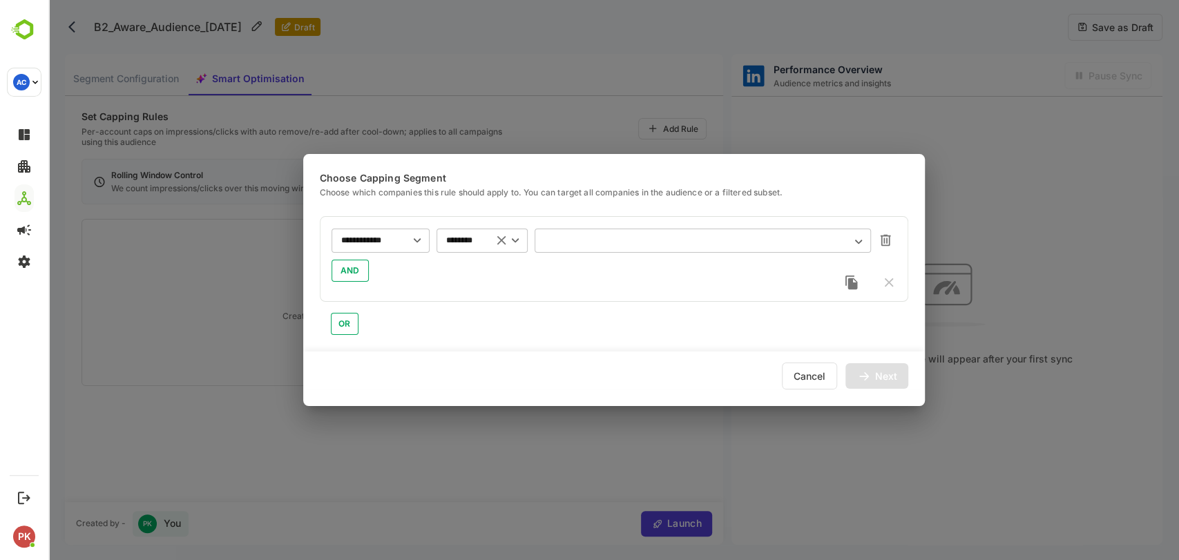
click at [553, 245] on div "​" at bounding box center [703, 240] width 336 height 25
click at [858, 243] on icon "Open" at bounding box center [857, 242] width 7 height 4
click at [476, 239] on input "********" at bounding box center [464, 240] width 37 height 10
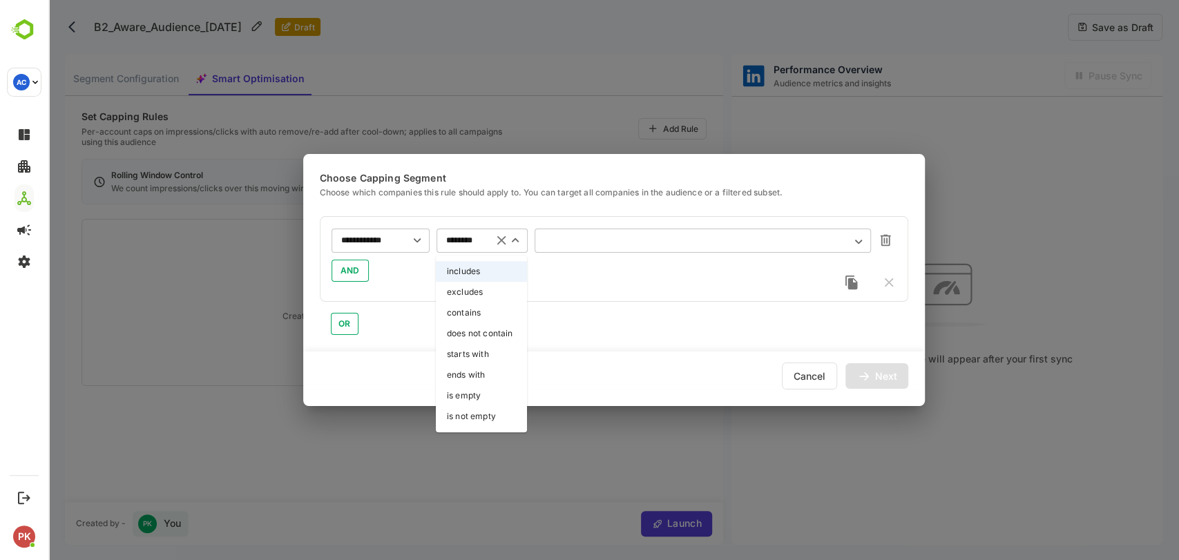
click at [466, 304] on li "contains" at bounding box center [481, 312] width 91 height 21
type input "********"
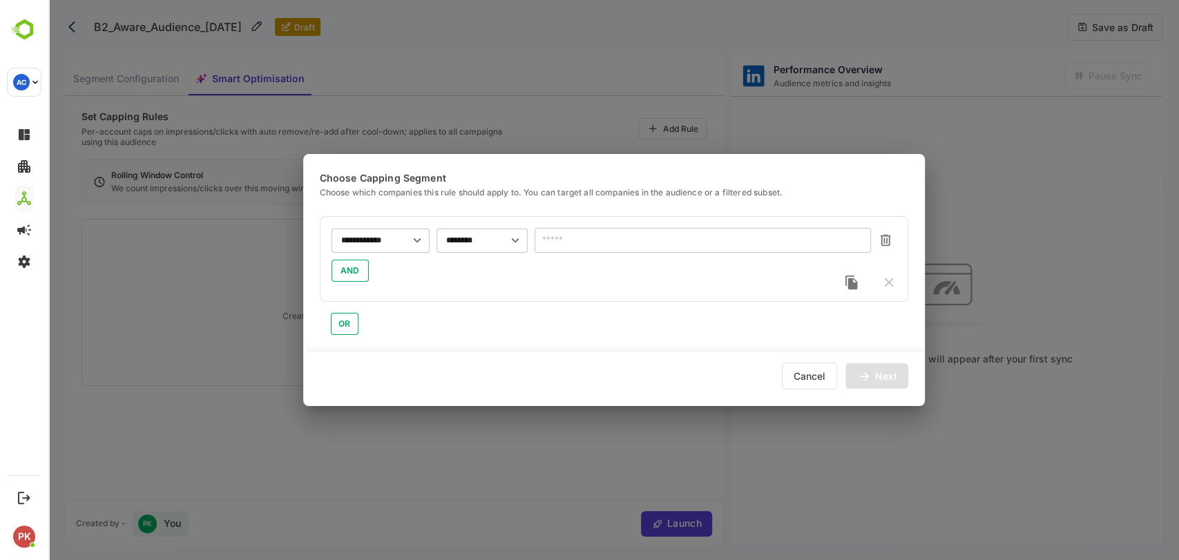
click at [664, 243] on input "text" at bounding box center [703, 240] width 336 height 25
type input "*"
click at [809, 369] on div "Cancel" at bounding box center [809, 376] width 55 height 27
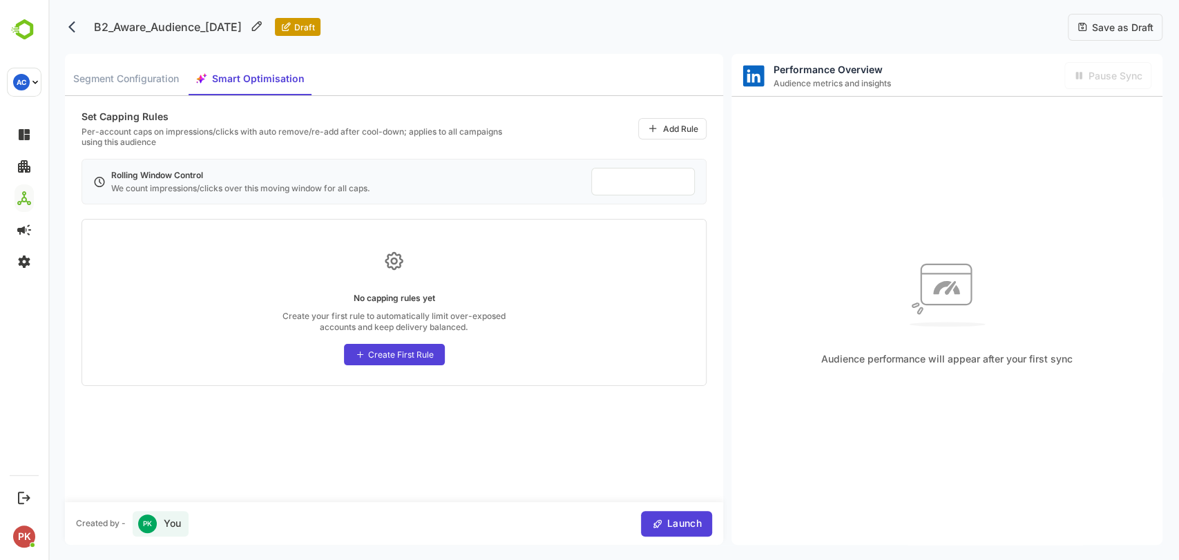
click at [662, 126] on div "Add Rule" at bounding box center [679, 129] width 35 height 10
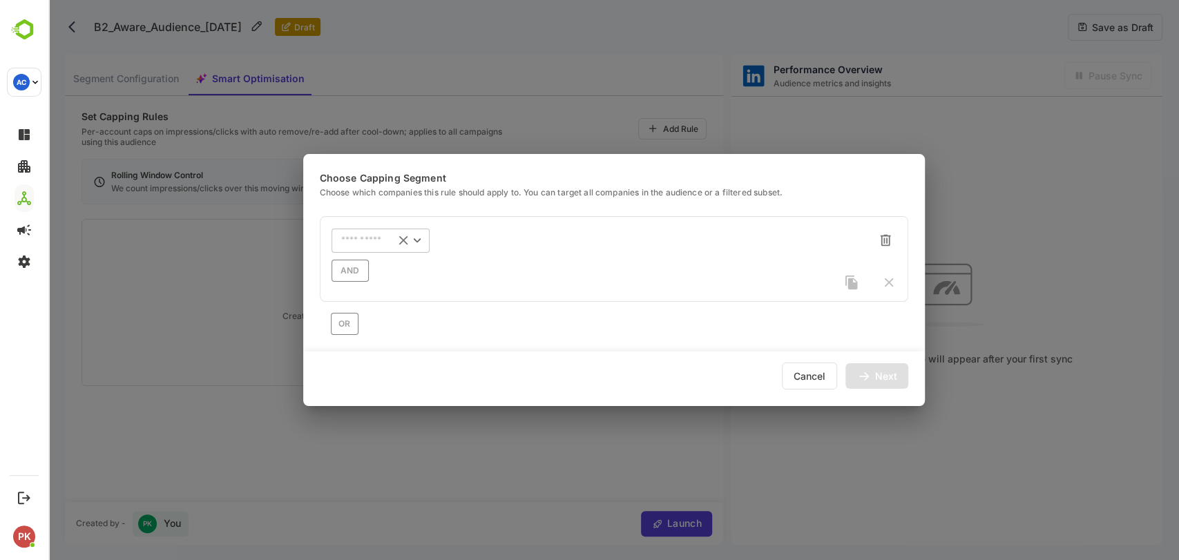
click at [387, 247] on div "​" at bounding box center [380, 240] width 98 height 25
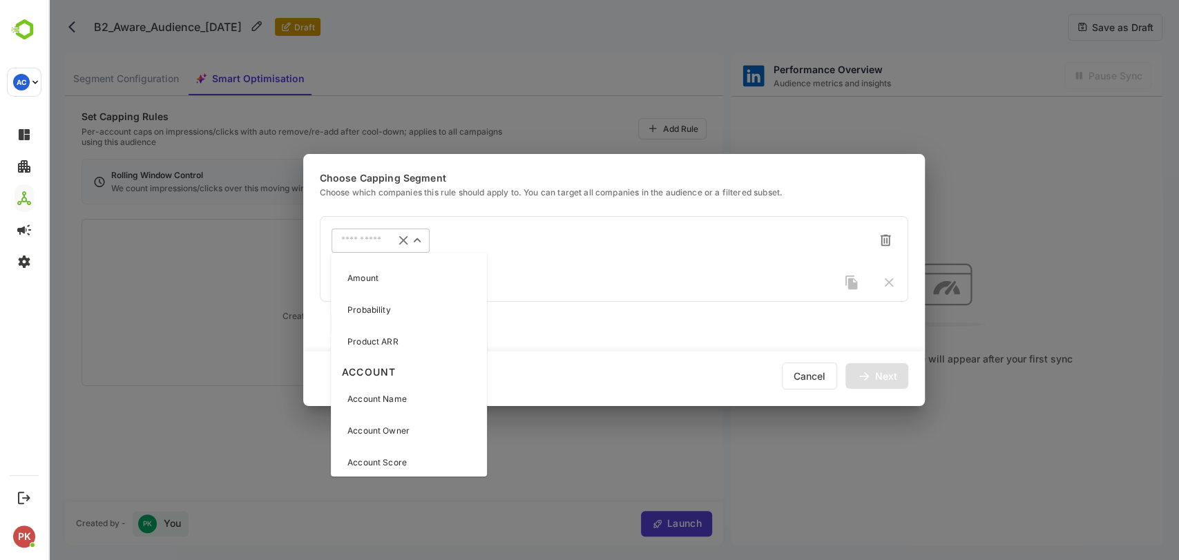
scroll to position [58, 0]
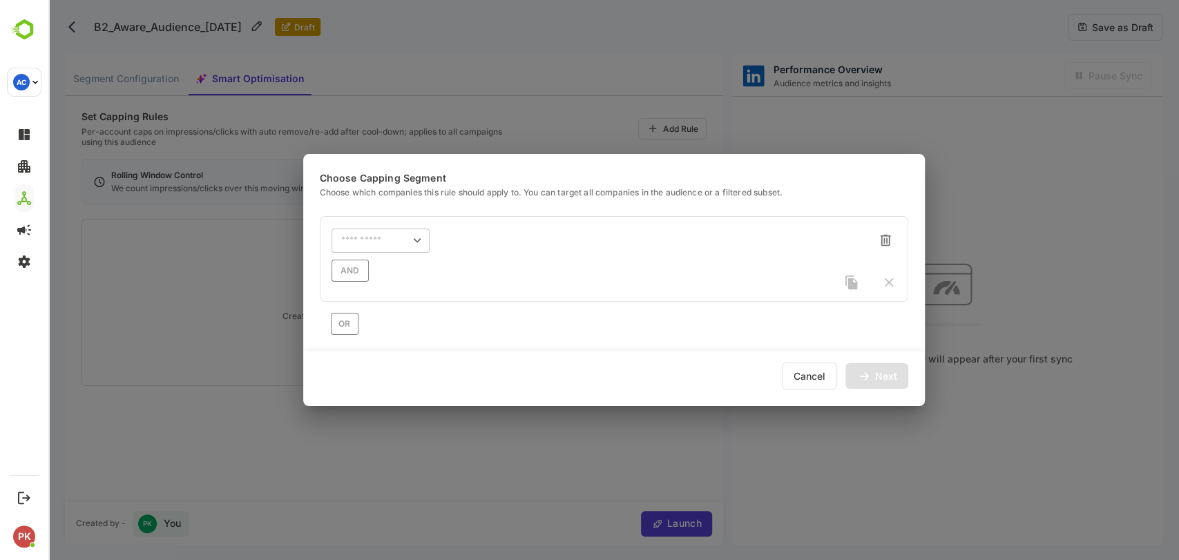
drag, startPoint x: 320, startPoint y: 195, endPoint x: 816, endPoint y: 193, distance: 495.1
click at [816, 193] on div "Choose which companies this rule should apply to. You can target all companies …" at bounding box center [614, 192] width 588 height 13
click at [816, 384] on div "Cancel" at bounding box center [809, 376] width 55 height 27
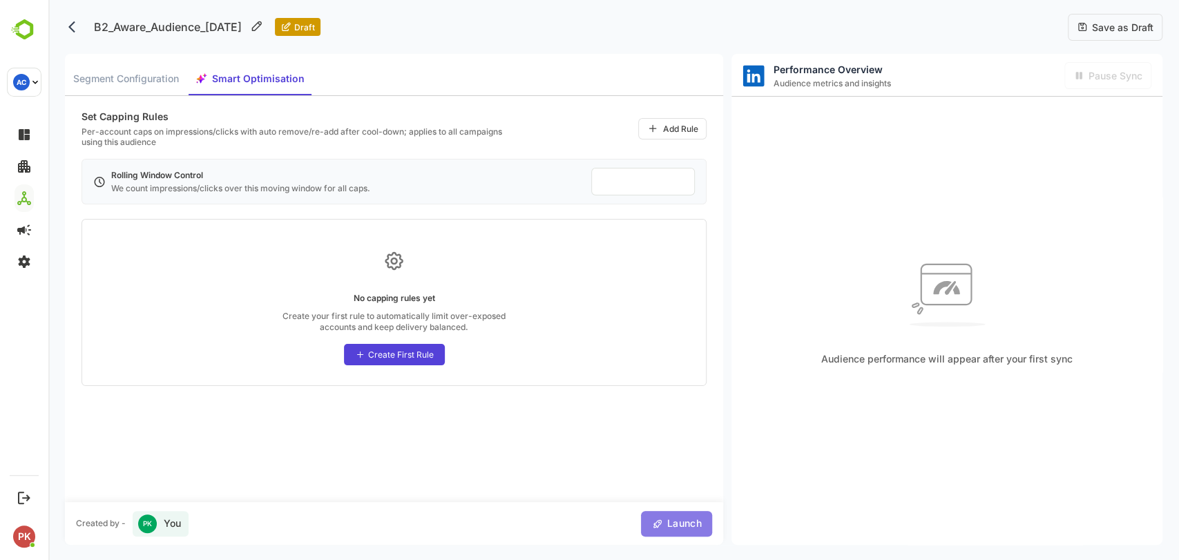
click at [665, 515] on span "Launch" at bounding box center [682, 523] width 39 height 17
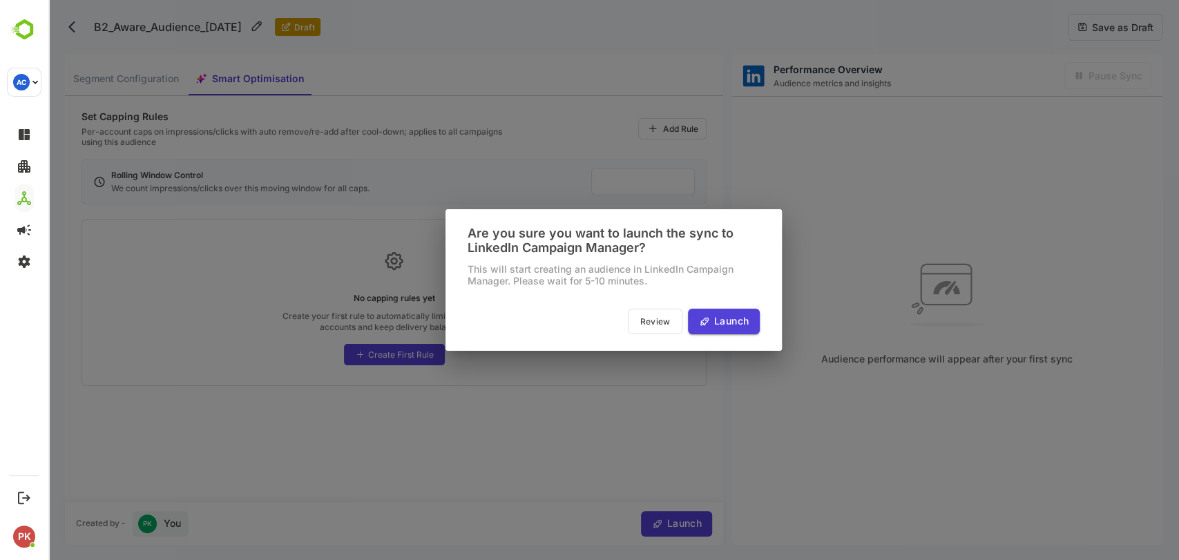
click at [713, 314] on span "Launch" at bounding box center [729, 321] width 39 height 17
